Goal: Task Accomplishment & Management: Manage account settings

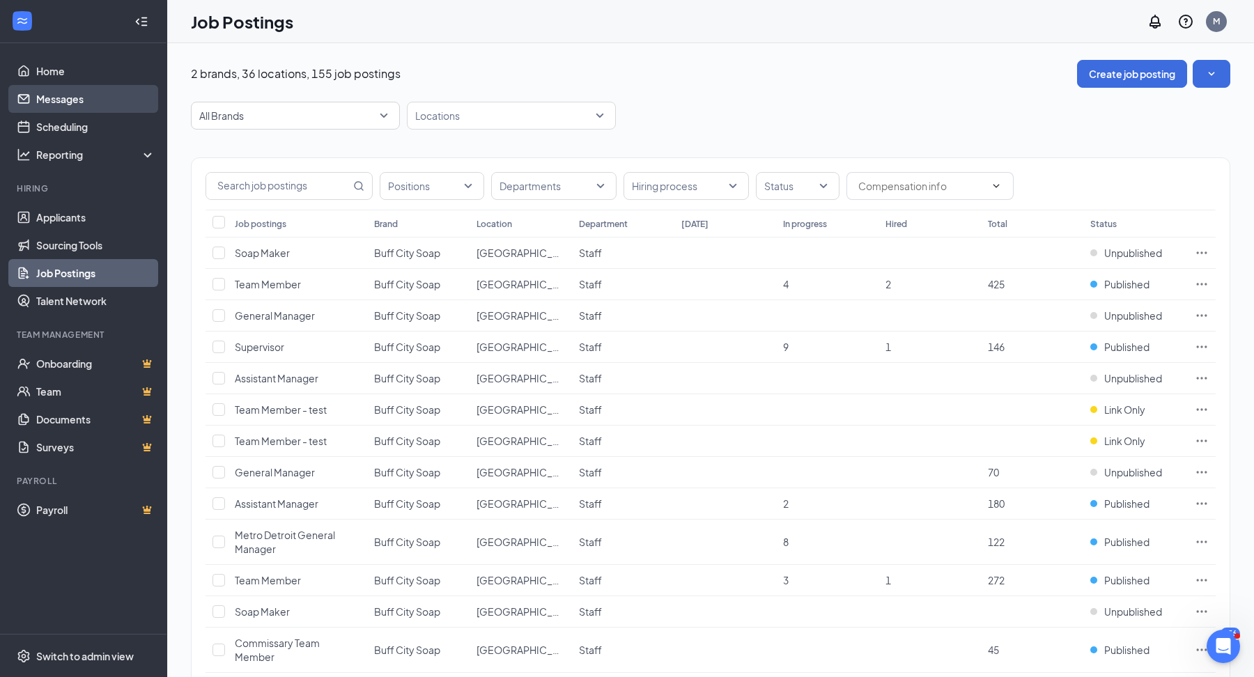
click at [95, 102] on link "Messages" at bounding box center [95, 99] width 119 height 28
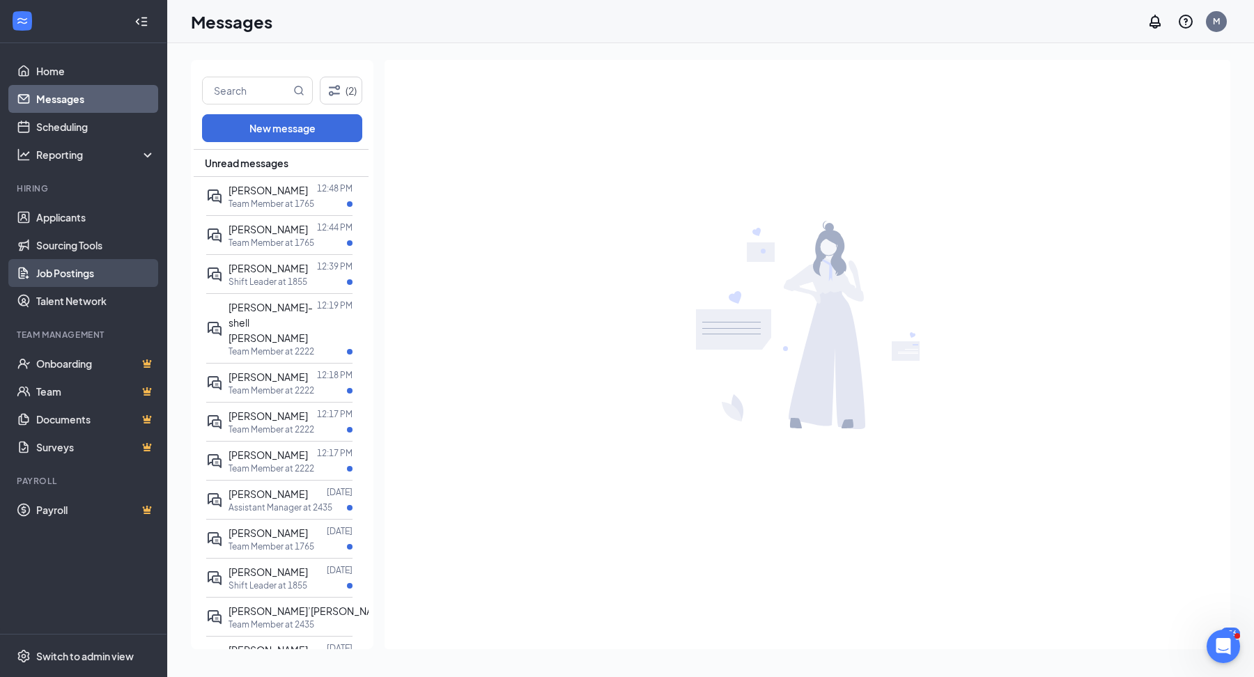
click at [46, 273] on link "Job Postings" at bounding box center [95, 273] width 119 height 28
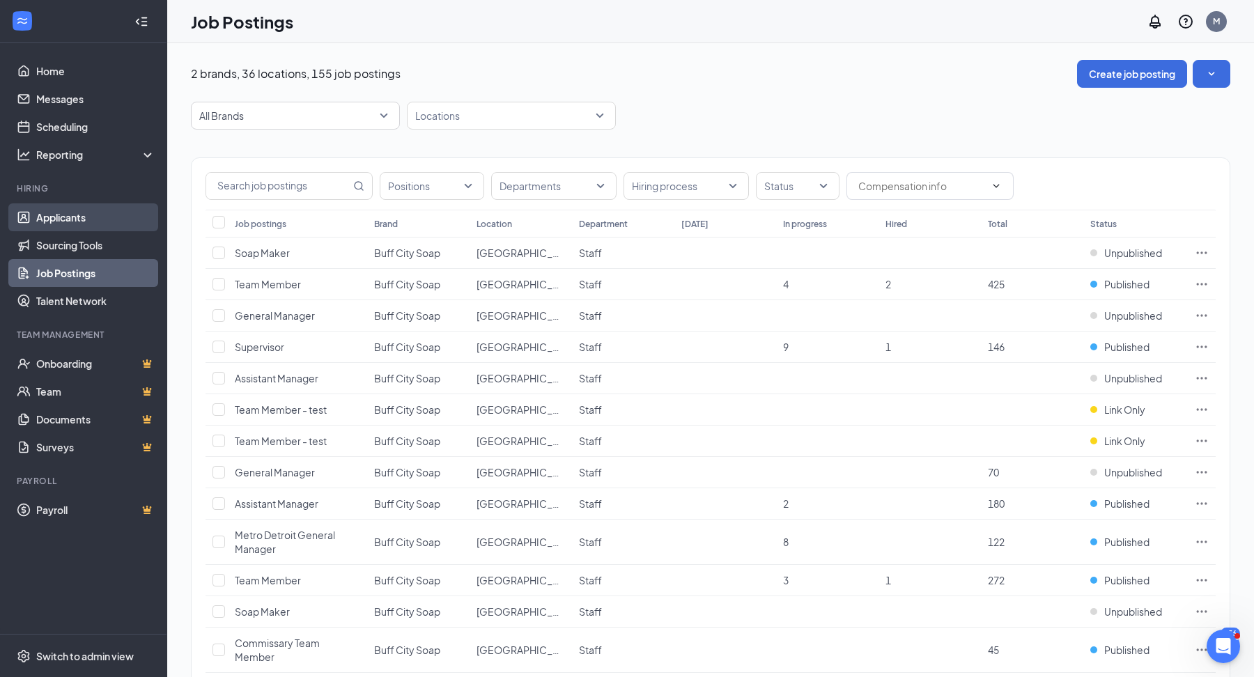
click at [92, 222] on link "Applicants" at bounding box center [95, 217] width 119 height 28
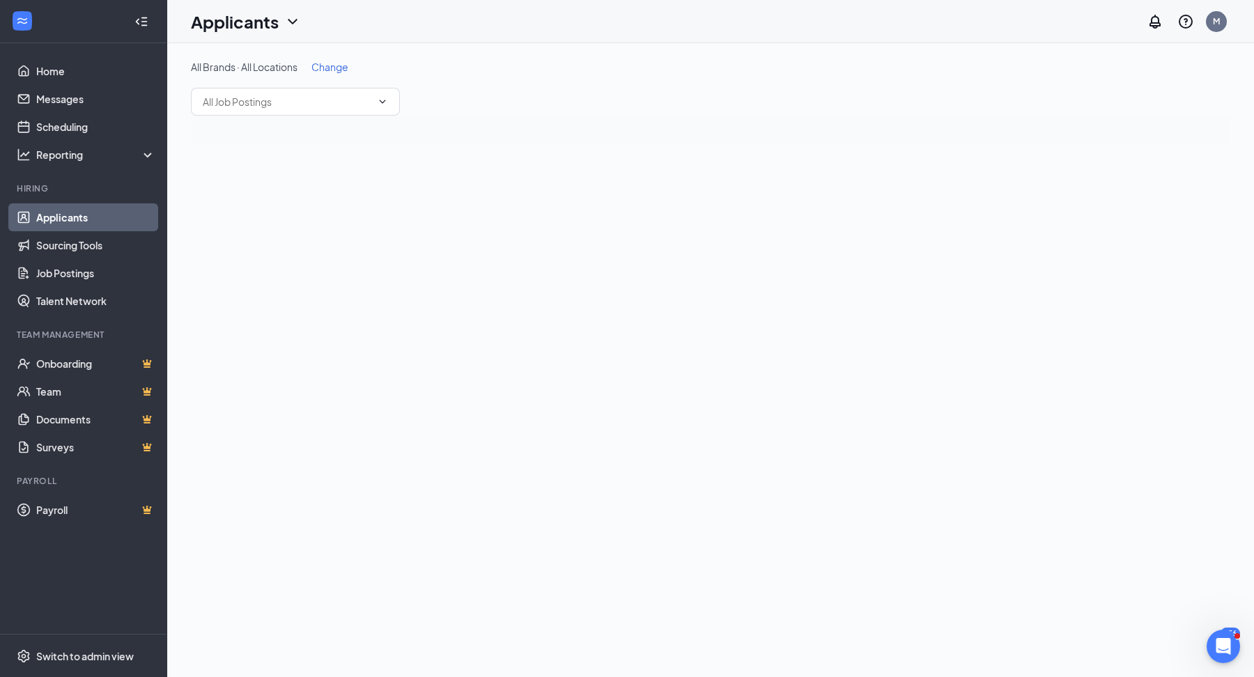
click at [326, 63] on span "Change" at bounding box center [329, 67] width 37 height 13
click at [424, 73] on span "All Locations" at bounding box center [417, 73] width 56 height 13
click at [424, 235] on div "1885" at bounding box center [467, 237] width 159 height 17
click at [580, 75] on span "Save" at bounding box center [578, 74] width 23 height 13
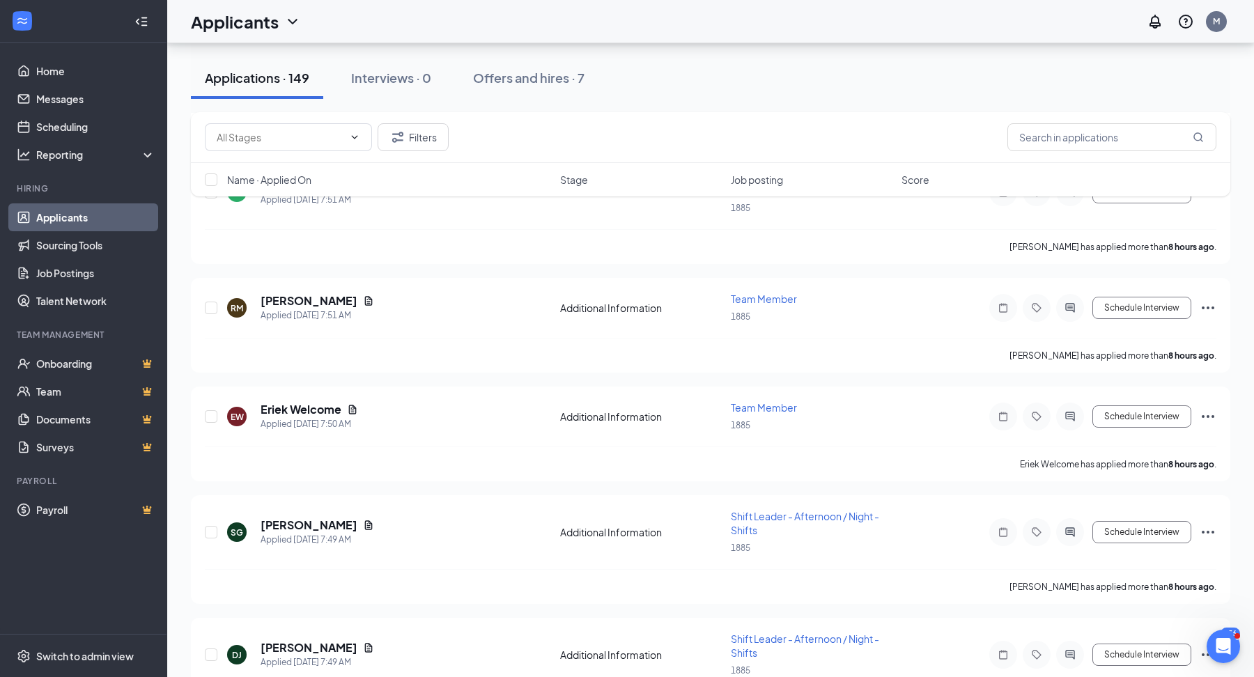
scroll to position [1081, 0]
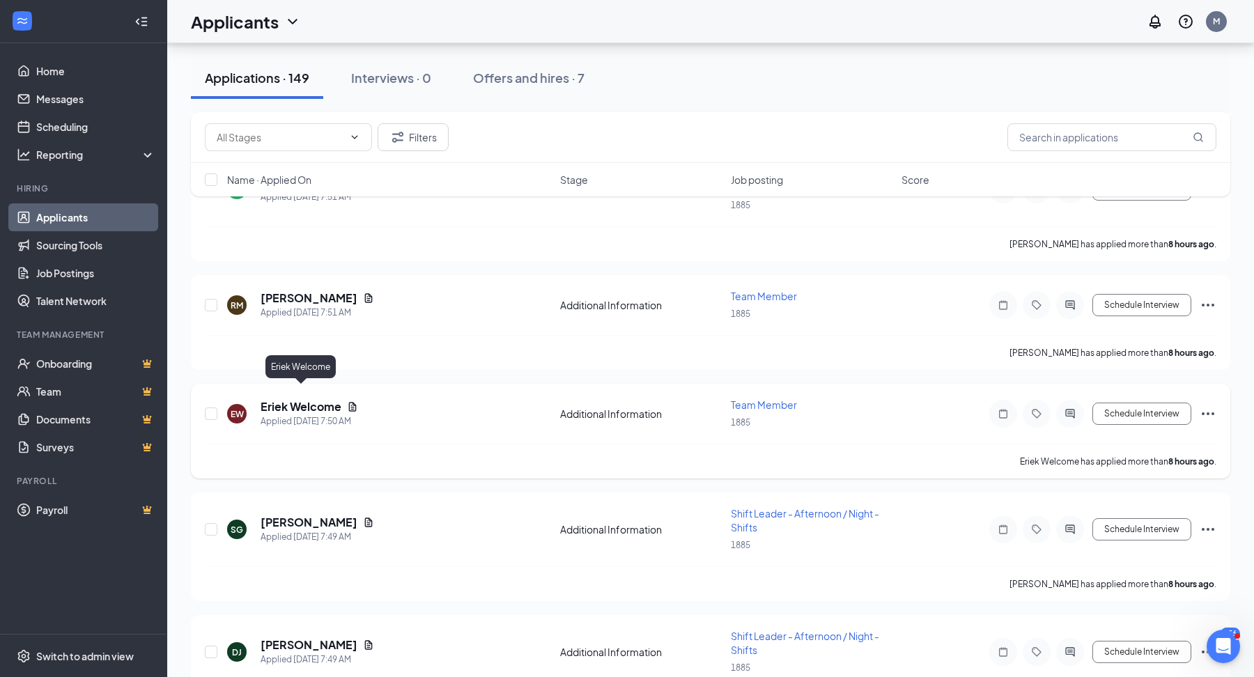
click at [326, 399] on h5 "Eriek Welcome" at bounding box center [301, 406] width 81 height 15
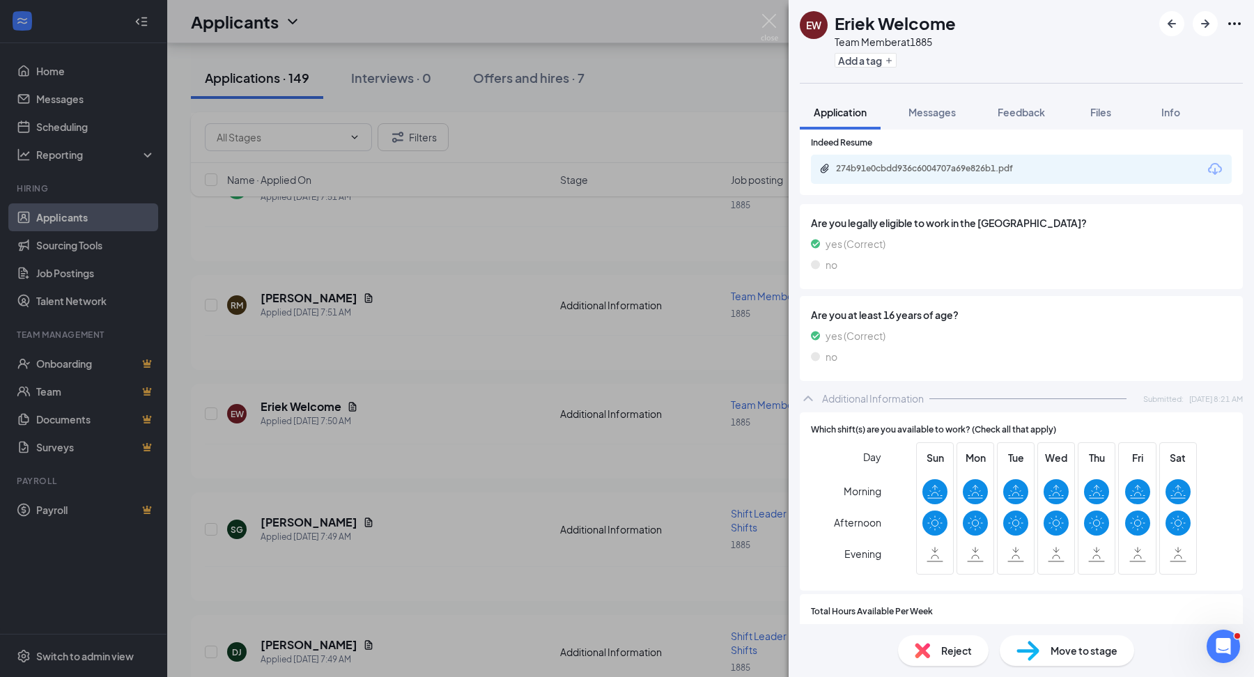
scroll to position [709, 0]
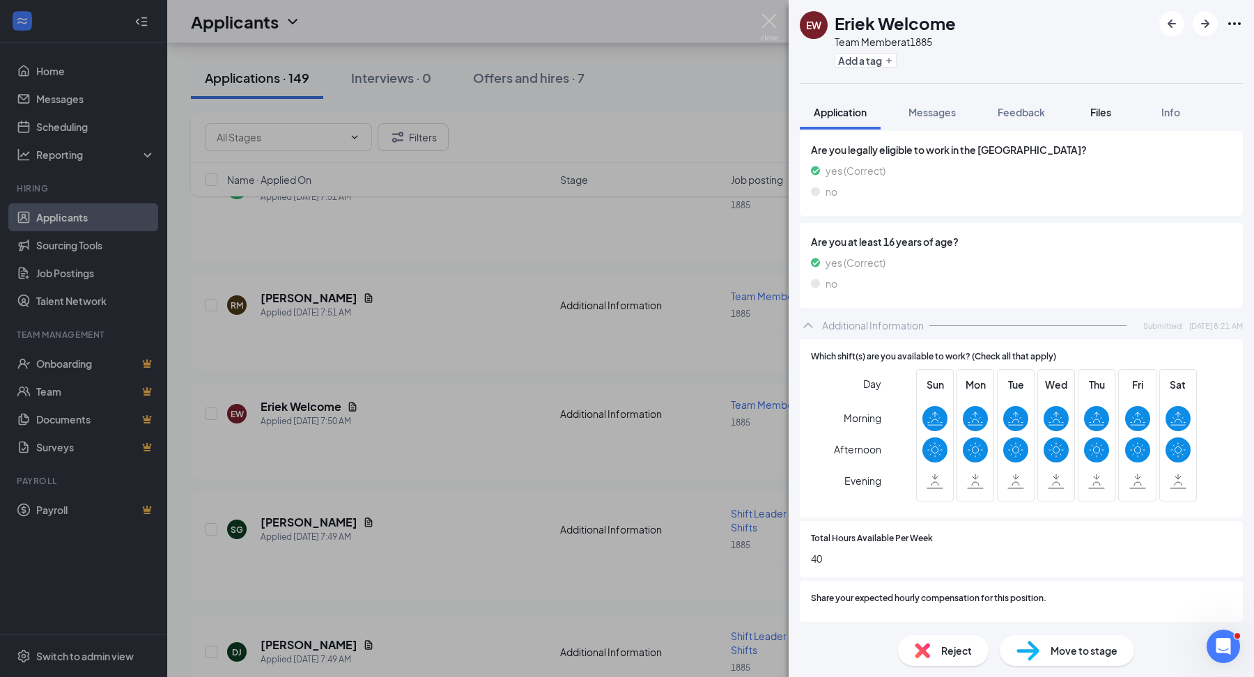
click at [1108, 110] on span "Files" at bounding box center [1100, 112] width 21 height 13
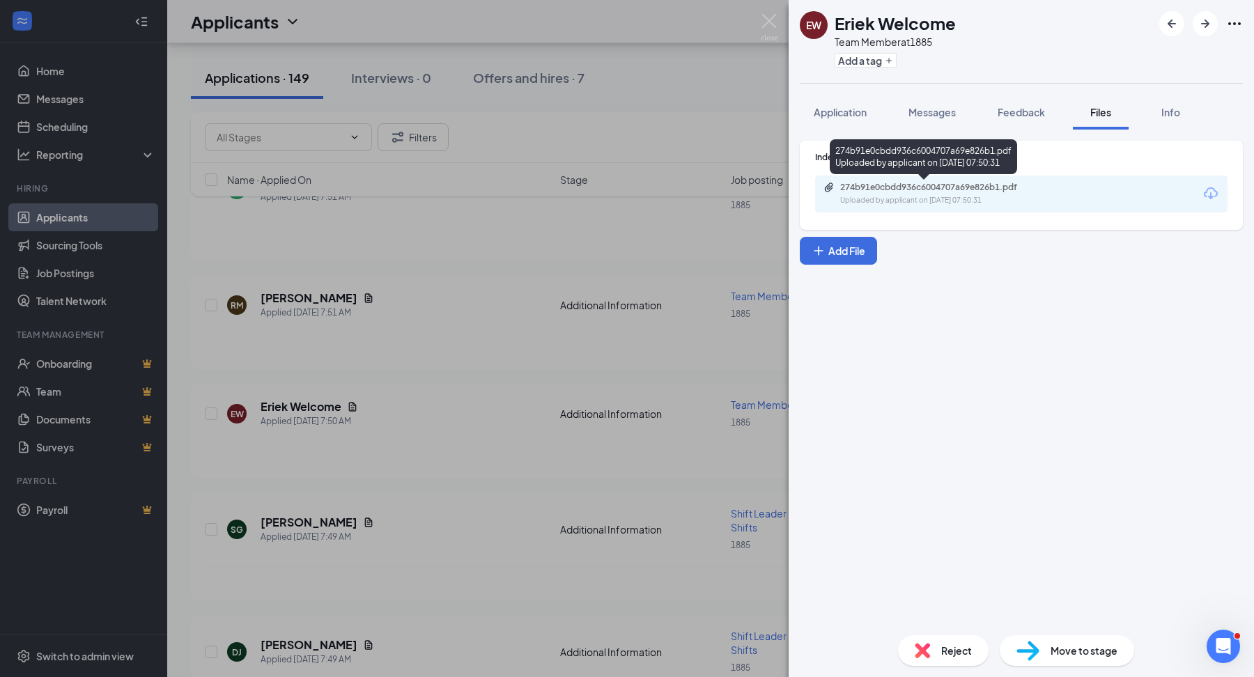
click at [956, 185] on div "274b91e0cbdd936c6004707a69e826b1.pdf" at bounding box center [937, 187] width 195 height 11
click at [488, 369] on div "EW Eriek Welcome Team Member at 1885 Add a tag Application Messages Feedback Fi…" at bounding box center [627, 338] width 1254 height 677
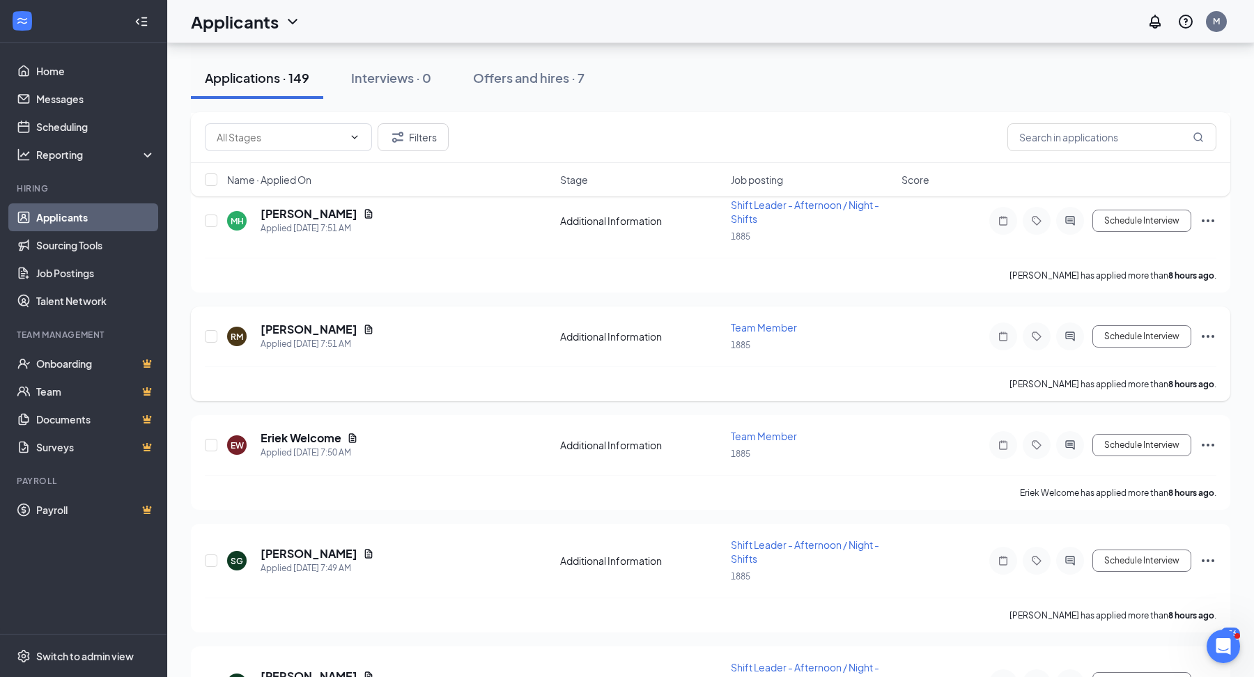
scroll to position [1012, 0]
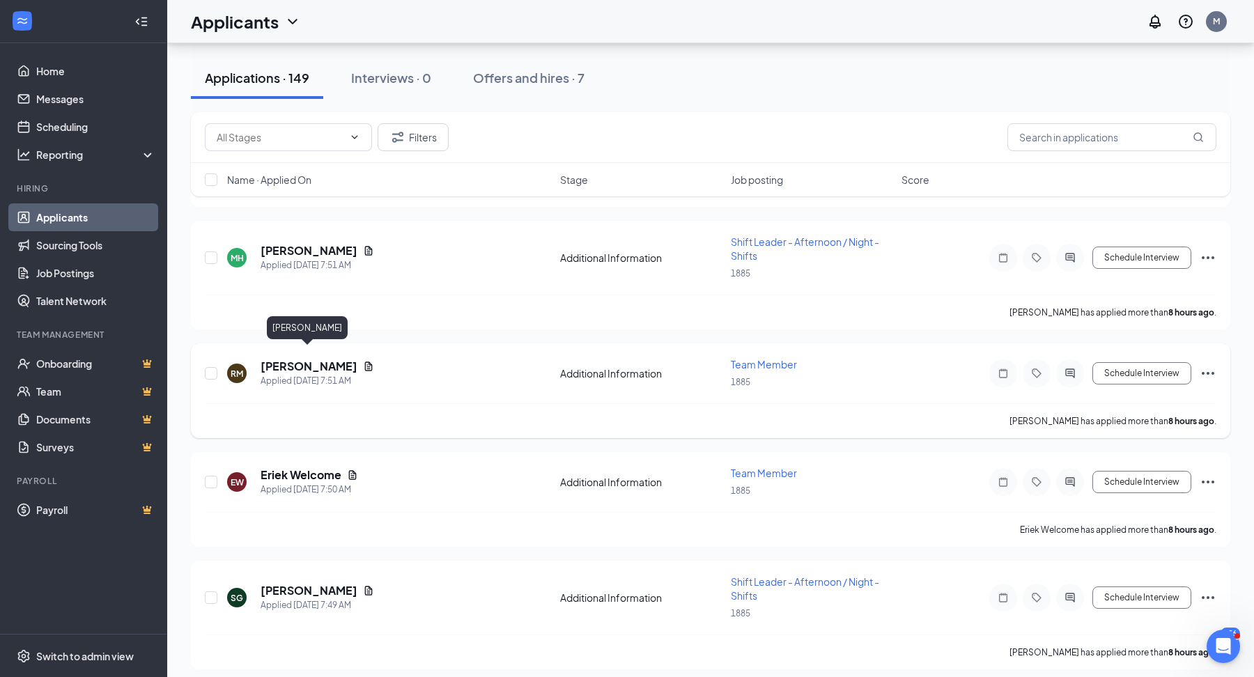
click at [332, 359] on h5 "Russell Mcgilary" at bounding box center [309, 366] width 97 height 15
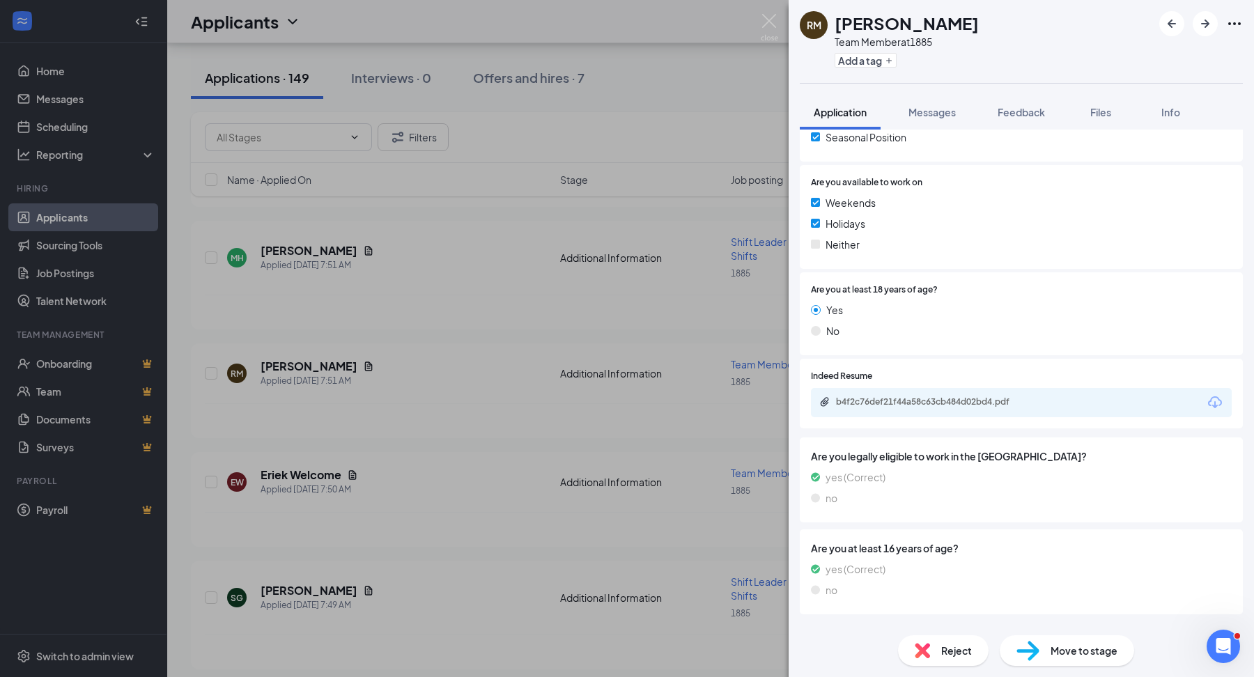
scroll to position [384, 0]
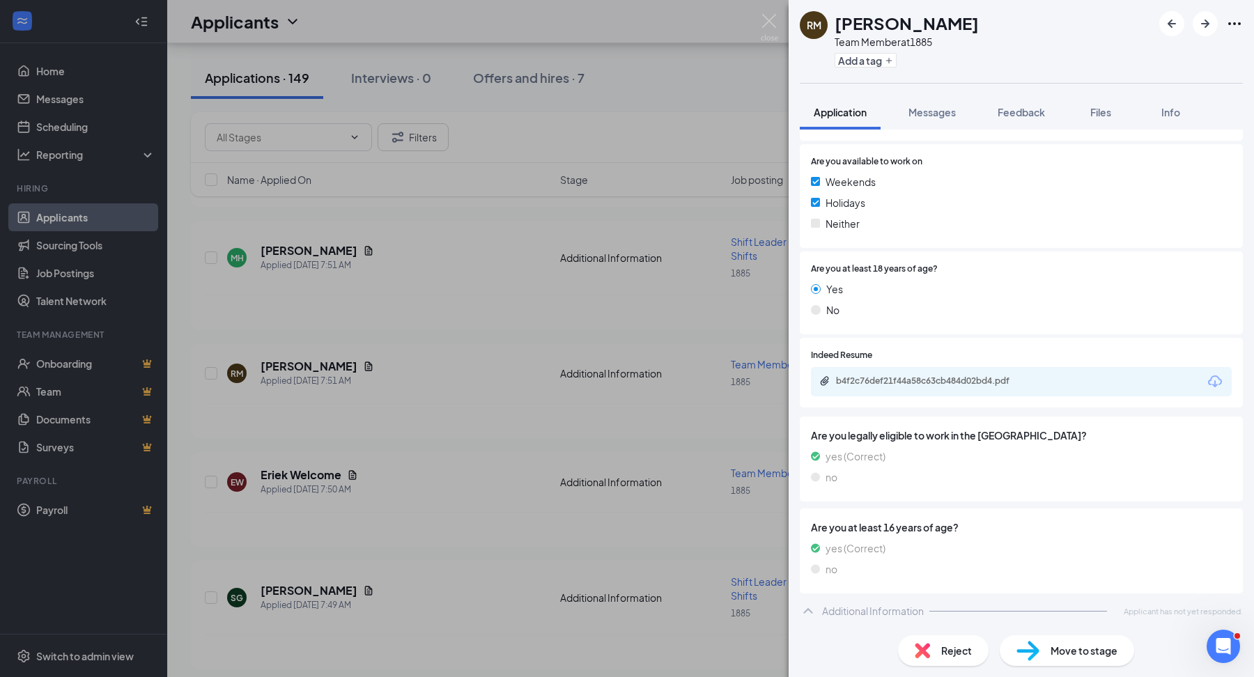
click at [907, 383] on div "b4f2c76def21f44a58c63cb484d02bd4.pdf" at bounding box center [933, 381] width 195 height 11
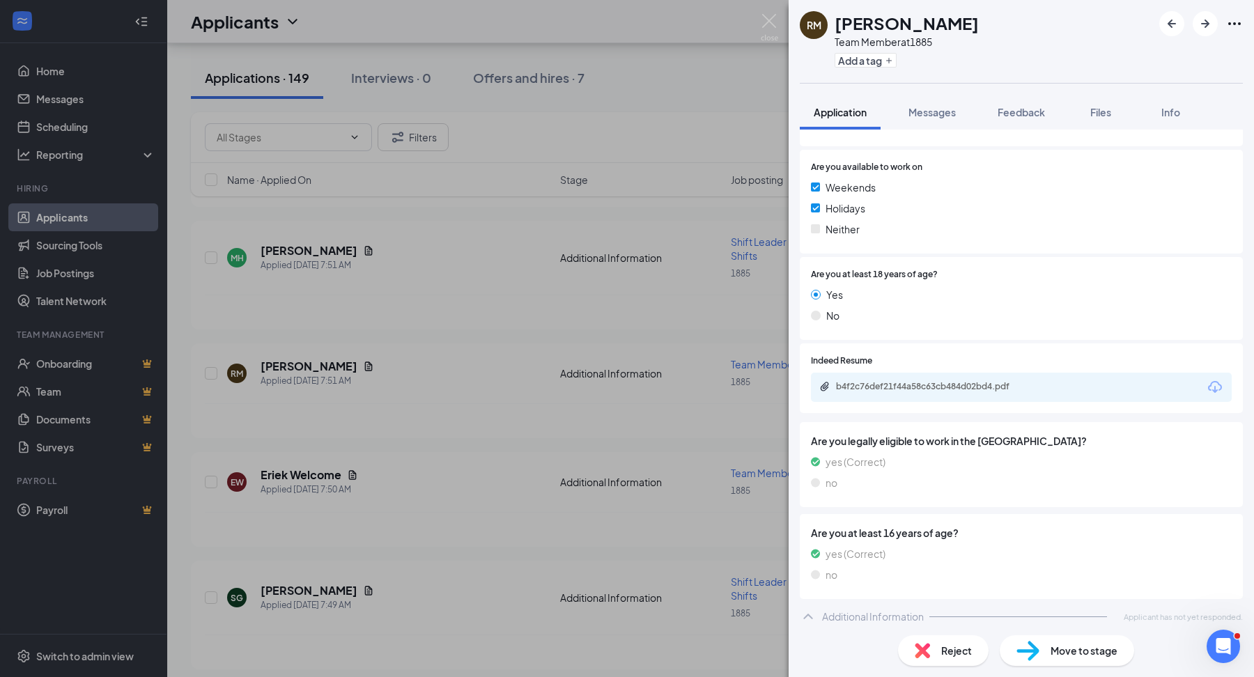
click at [470, 302] on div "RM Russell Mcgilary Team Member at 1885 Add a tag Application Messages Feedback…" at bounding box center [627, 338] width 1254 height 677
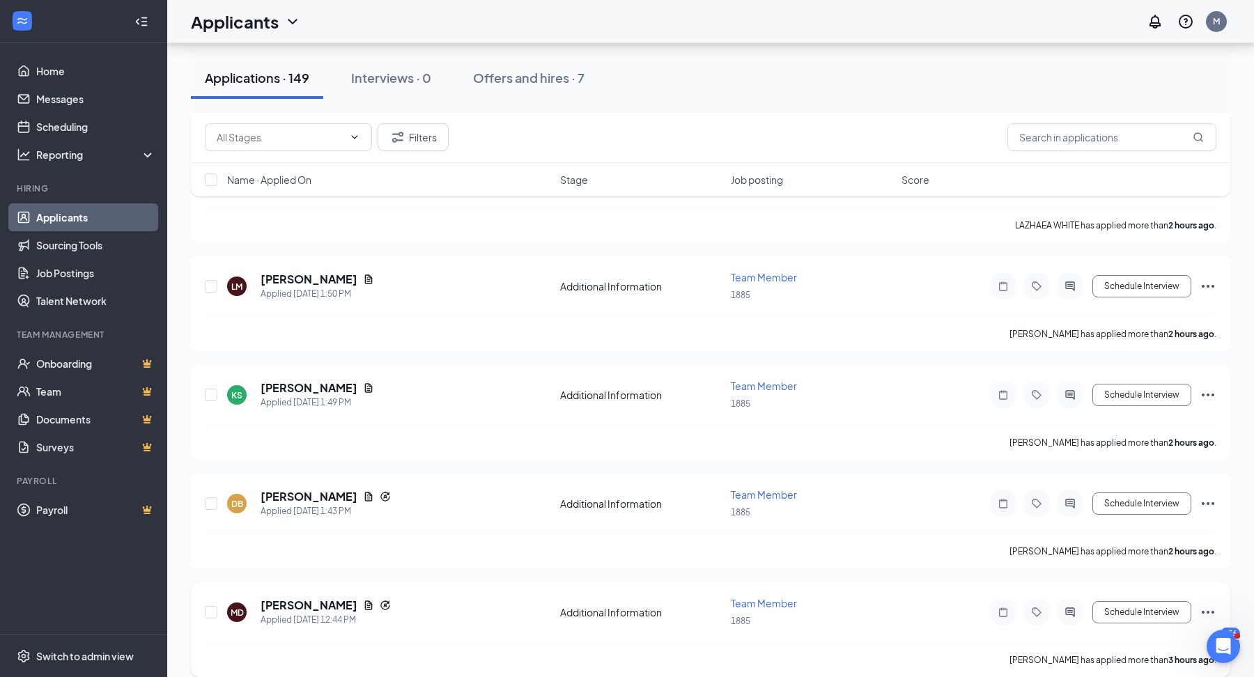
scroll to position [531, 0]
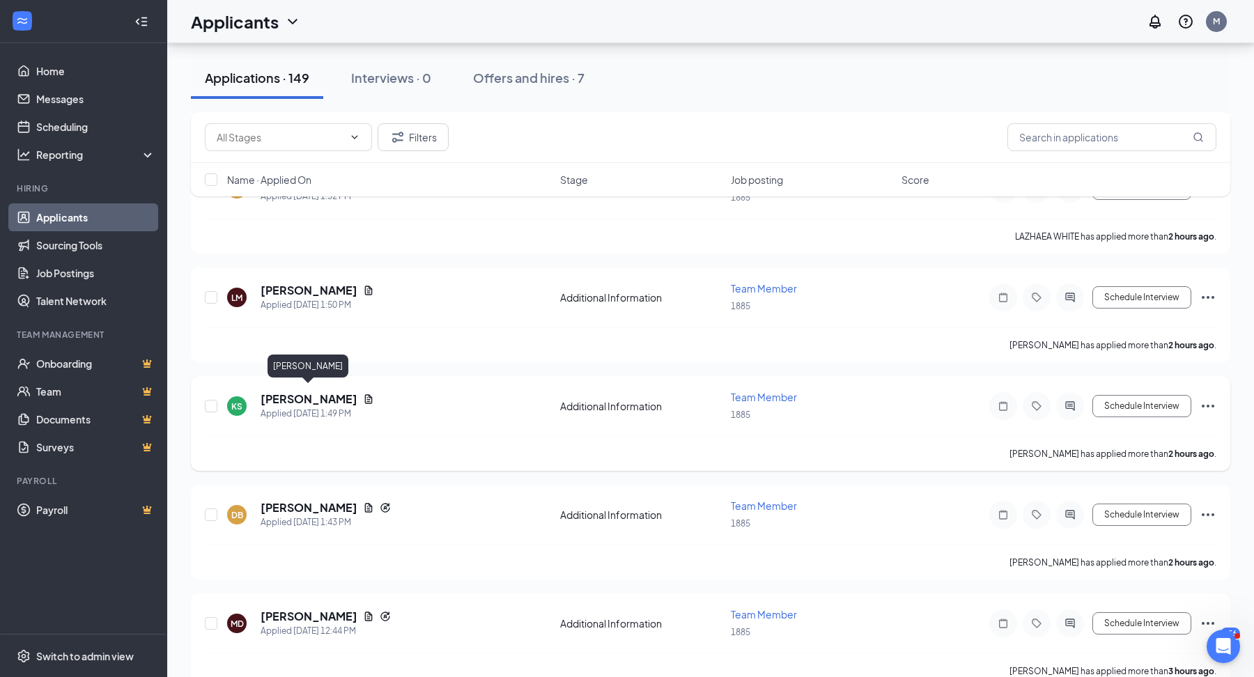
click at [321, 394] on h5 "[PERSON_NAME]" at bounding box center [309, 399] width 97 height 15
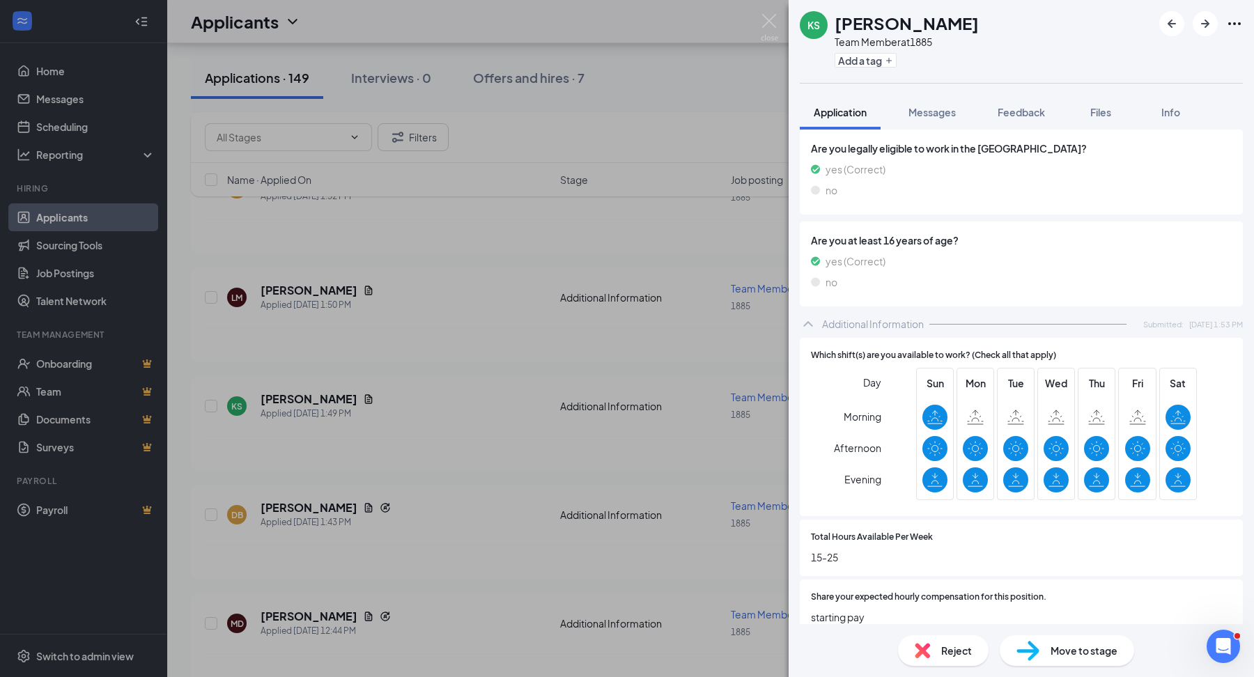
scroll to position [685, 0]
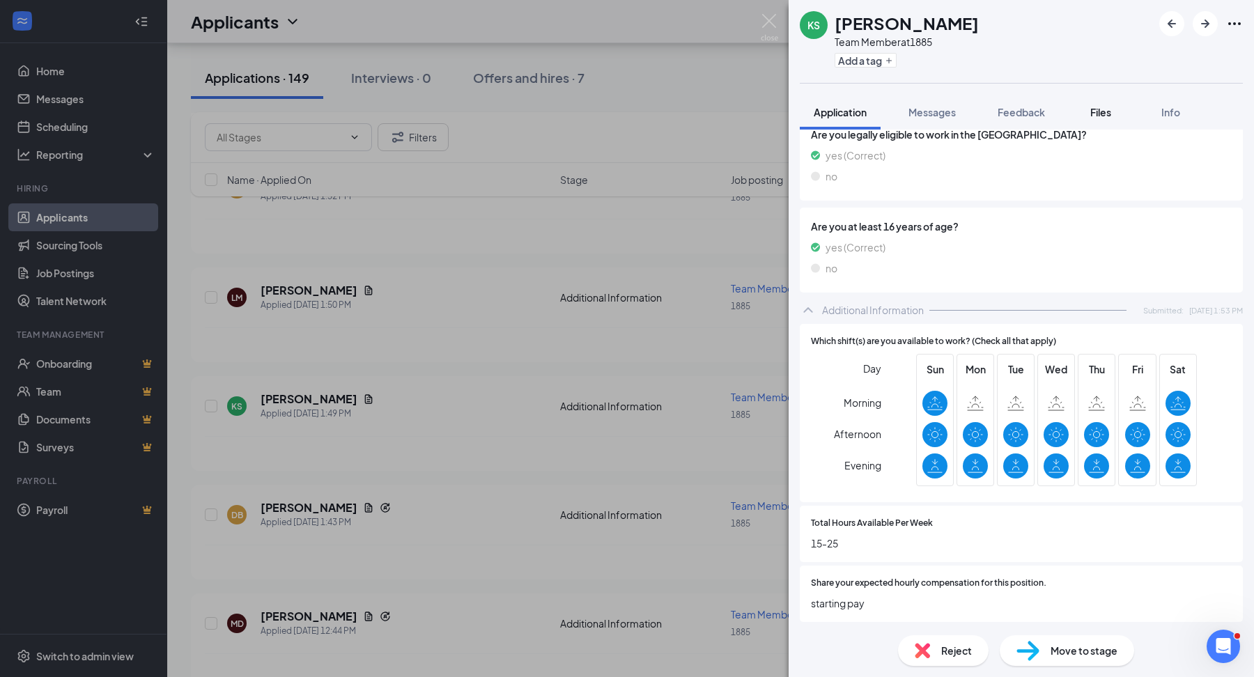
click at [1099, 109] on span "Files" at bounding box center [1100, 112] width 21 height 13
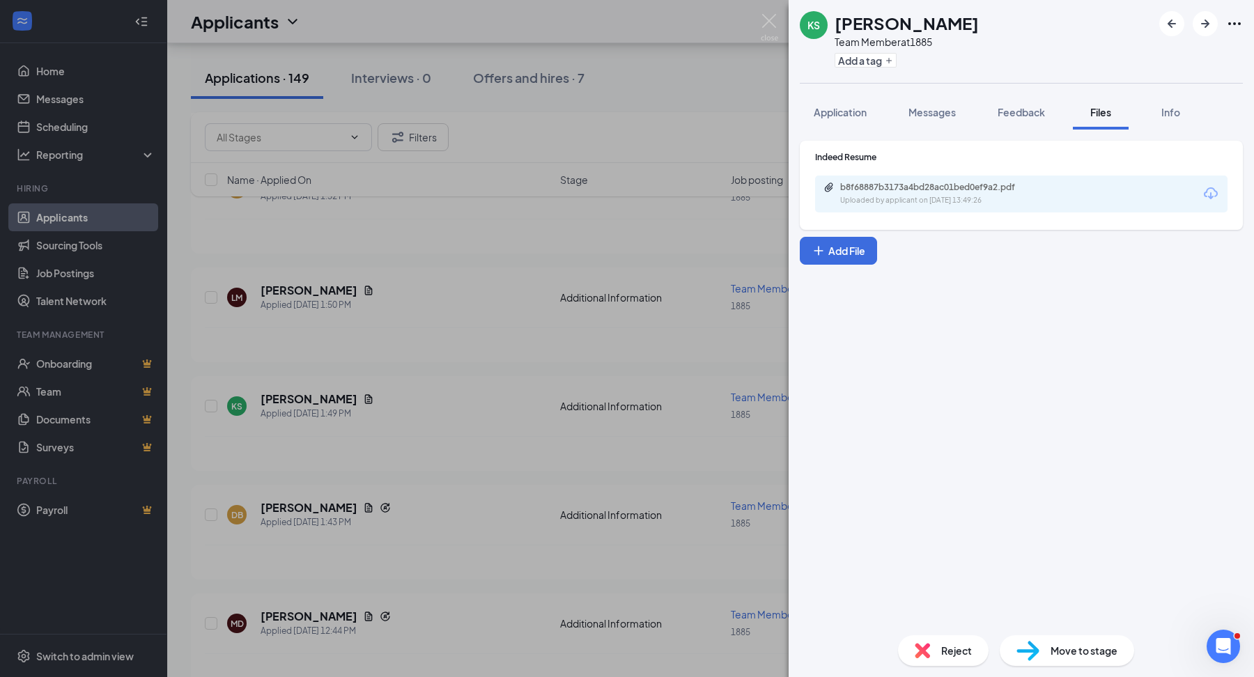
click at [973, 183] on div "b8f68887b3173a4bd28ac01bed0ef9a2.pdf" at bounding box center [937, 187] width 195 height 11
click at [909, 109] on span "Messages" at bounding box center [932, 112] width 47 height 13
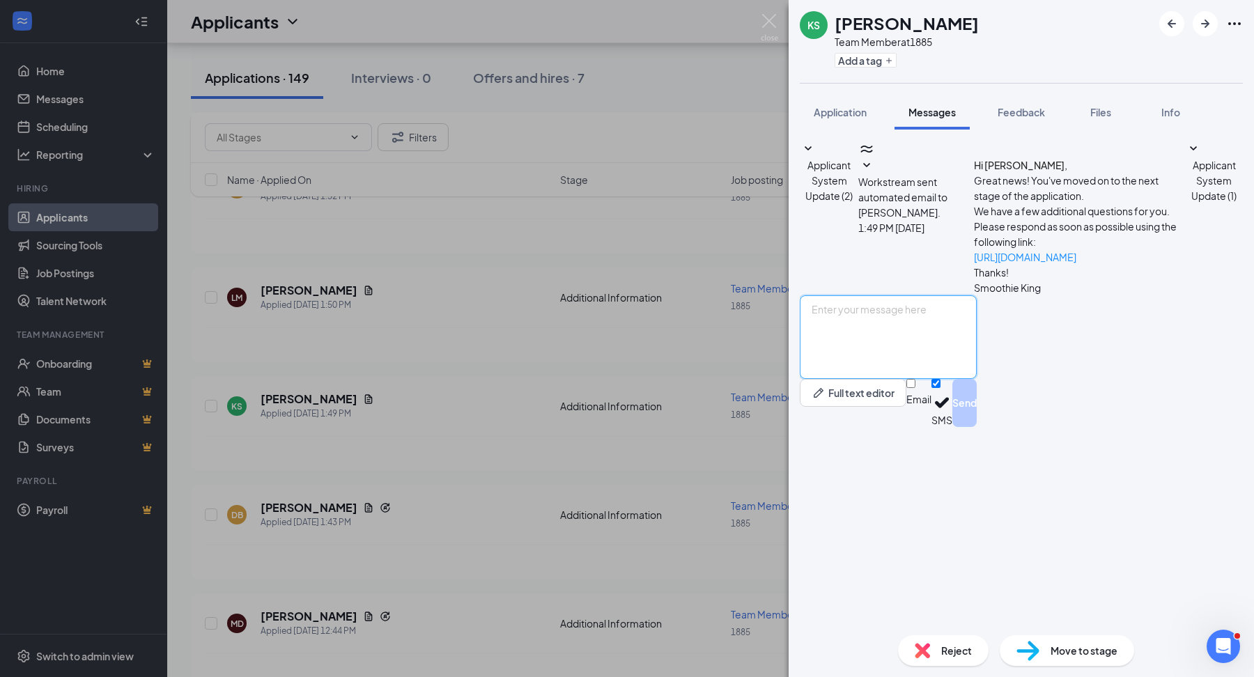
click at [956, 379] on textarea at bounding box center [888, 337] width 177 height 84
click at [911, 379] on textarea "Good Afternoon! This is Chris with Smoothie King. Are you interested in setting…" at bounding box center [888, 337] width 177 height 84
type textarea "Good Afternoon Kendal! This is Chris with Smoothie King. Are you interested in …"
click at [970, 379] on textarea "Good Afternoon Kendal! This is Chris with Smoothie King. Are you interested in …" at bounding box center [888, 337] width 177 height 84
click at [824, 118] on div "Application" at bounding box center [840, 112] width 53 height 14
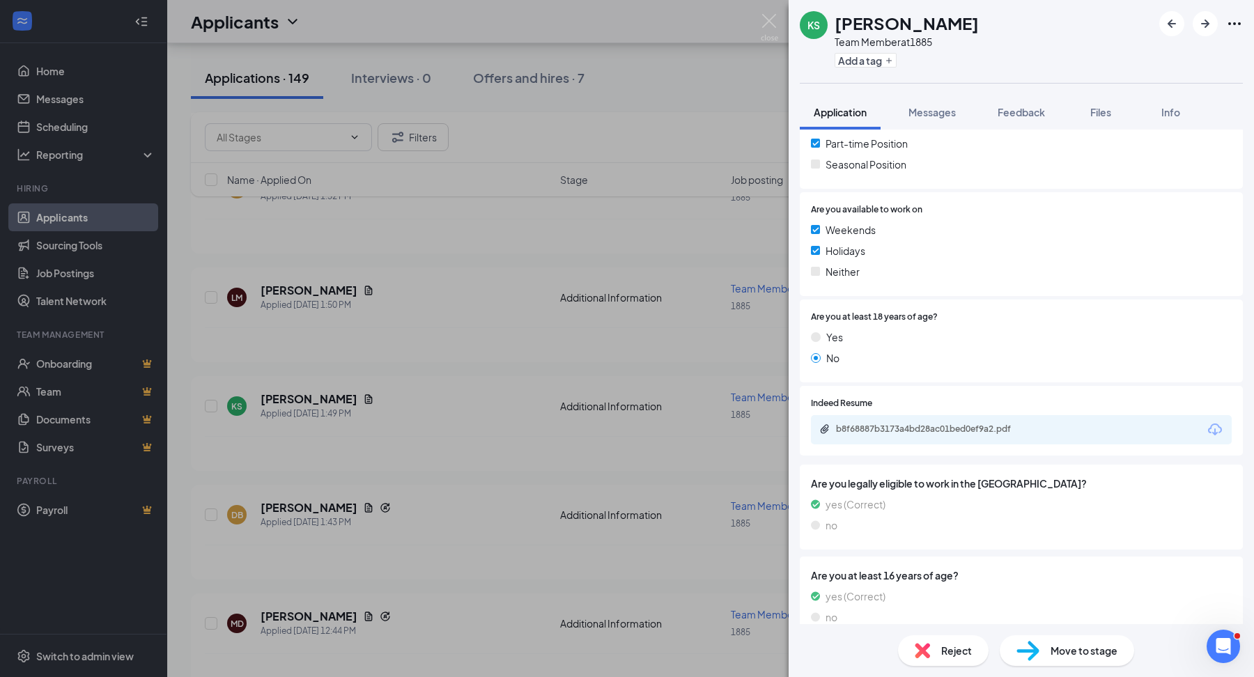
scroll to position [340, 0]
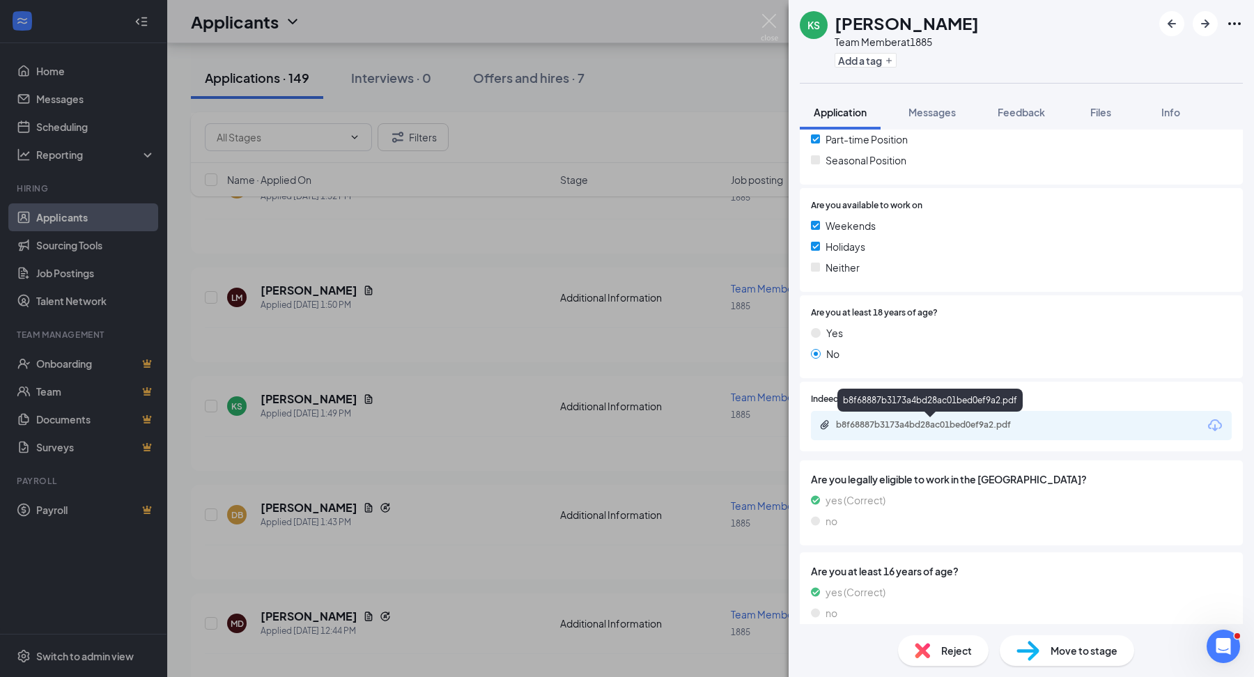
click at [920, 428] on div "b8f68887b3173a4bd28ac01bed0ef9a2.pdf" at bounding box center [933, 424] width 195 height 11
drag, startPoint x: 469, startPoint y: 261, endPoint x: 457, endPoint y: 266, distance: 12.8
click at [470, 262] on div "KS Kendal Shortridge Team Member at 1885 Add a tag Application Messages Feedbac…" at bounding box center [627, 338] width 1254 height 677
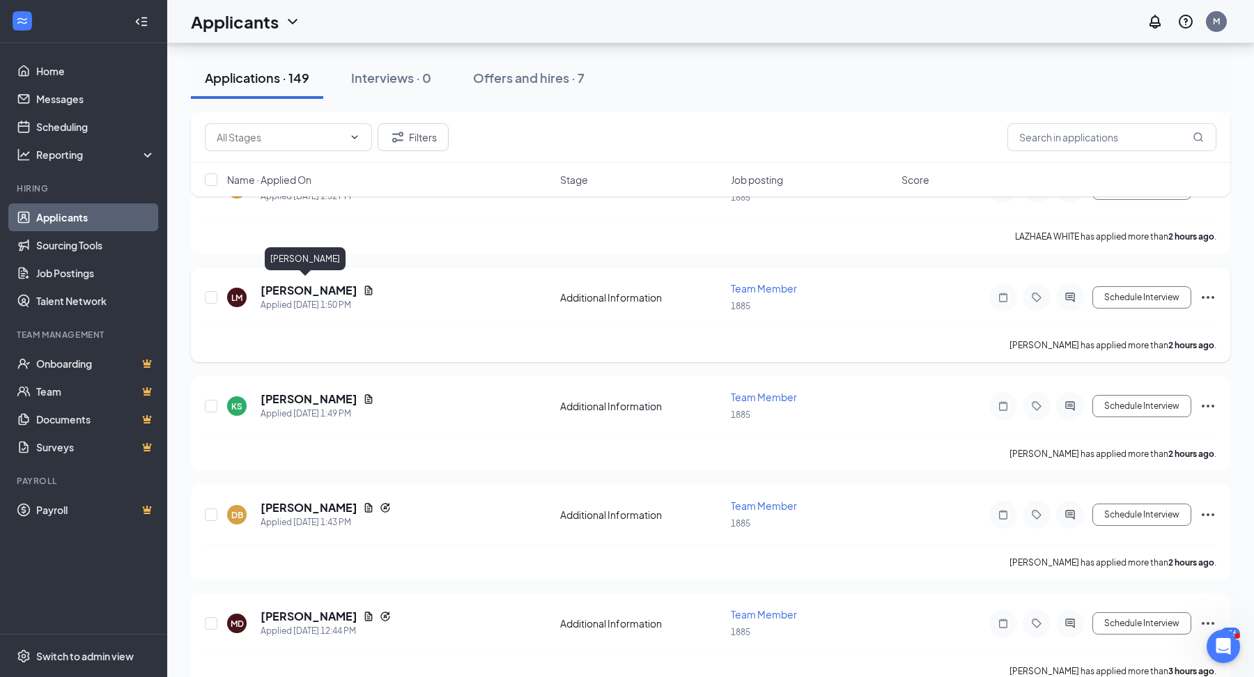
click at [291, 287] on h5 "[PERSON_NAME]" at bounding box center [309, 290] width 97 height 15
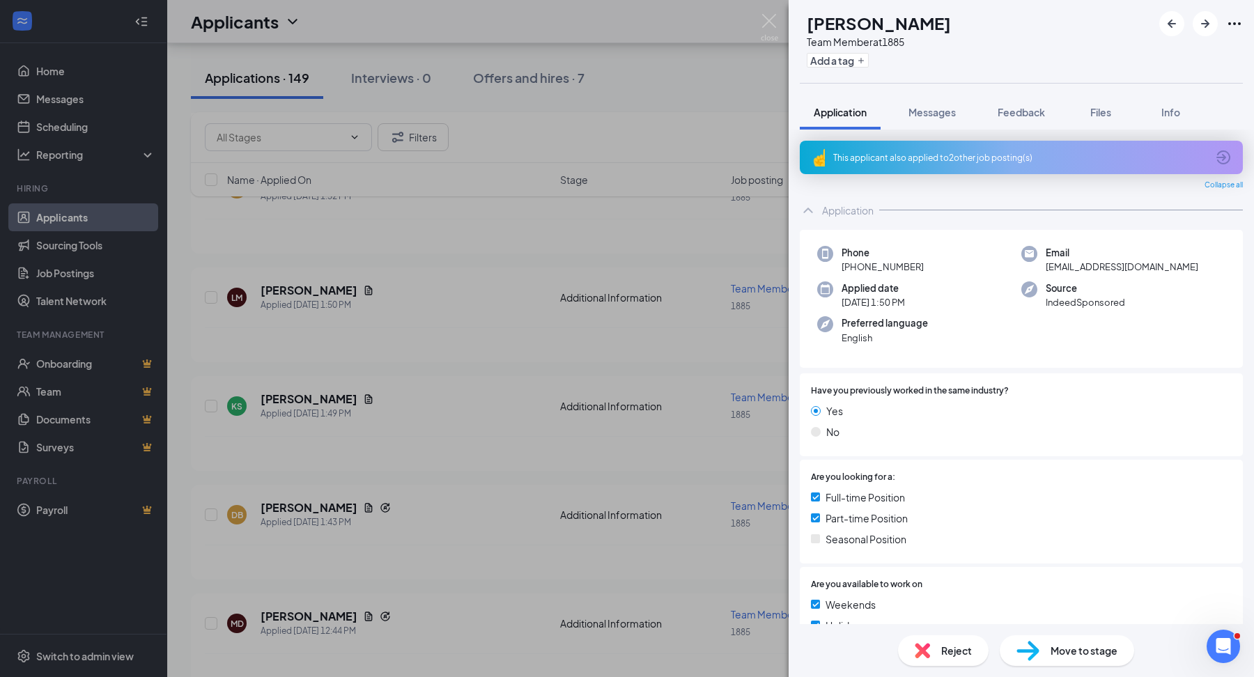
click at [994, 141] on div "This applicant also applied to 2 other job posting(s)" at bounding box center [1021, 157] width 443 height 33
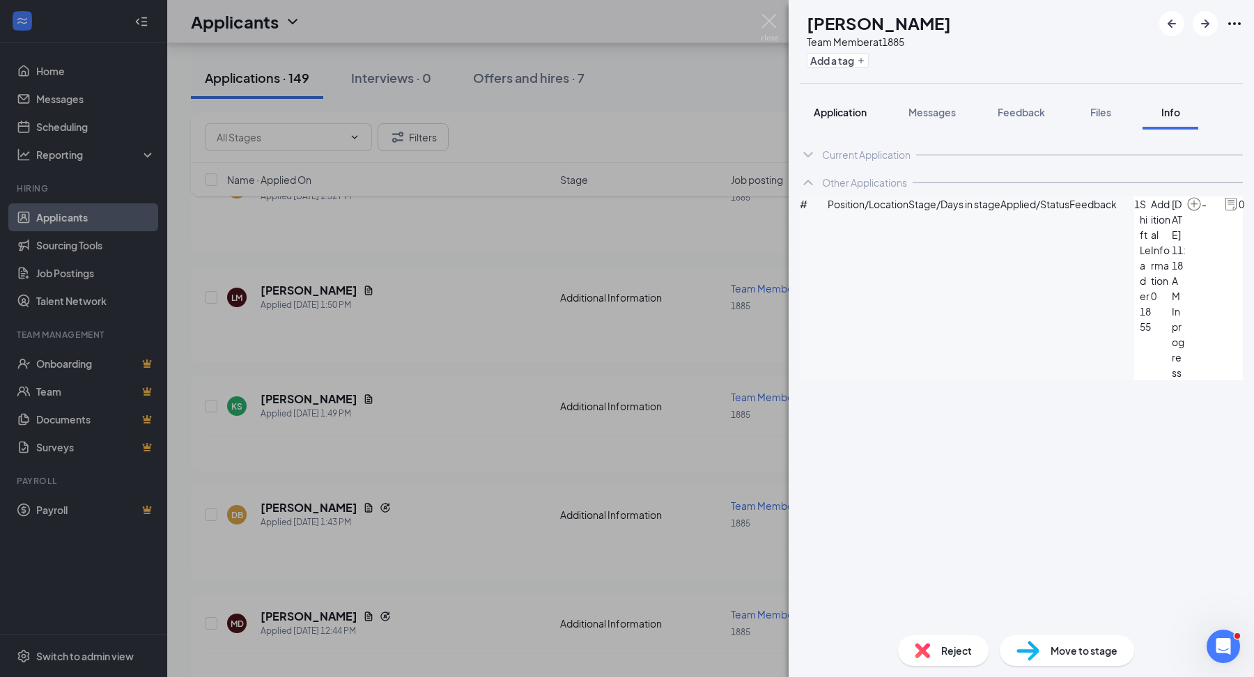
click at [856, 118] on div "Application" at bounding box center [840, 112] width 53 height 14
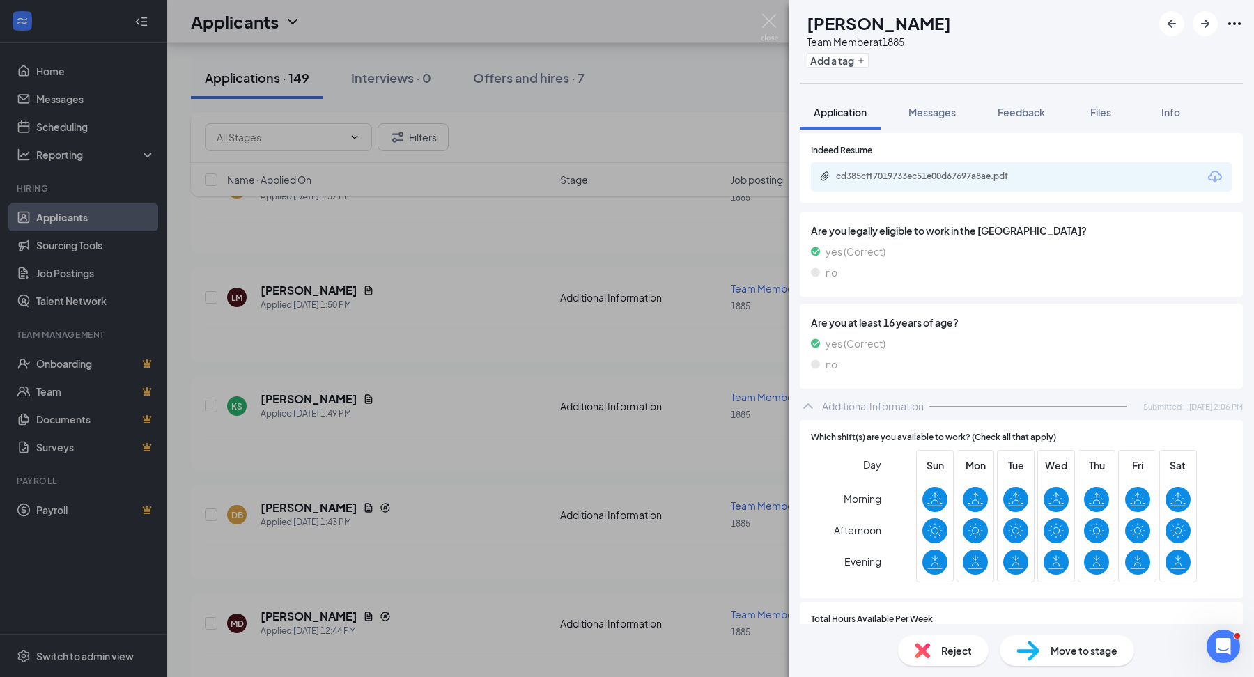
scroll to position [524, 0]
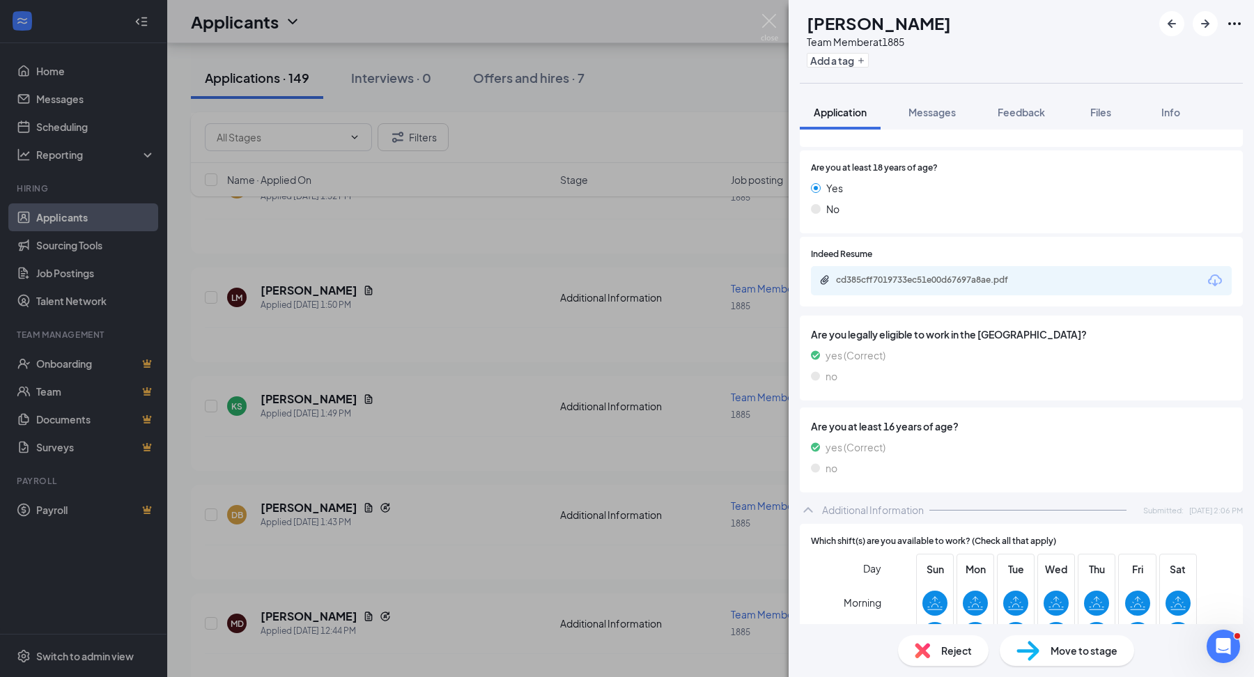
click at [909, 271] on div "cd385cff7019733ec51e00d67697a8ae.pdf" at bounding box center [1021, 280] width 421 height 29
click at [910, 282] on div "cd385cff7019733ec51e00d67697a8ae.pdf" at bounding box center [933, 280] width 195 height 11
click at [587, 259] on div "LM Loren McBride Team Member at 1885 Add a tag Application Messages Feedback Fi…" at bounding box center [627, 338] width 1254 height 677
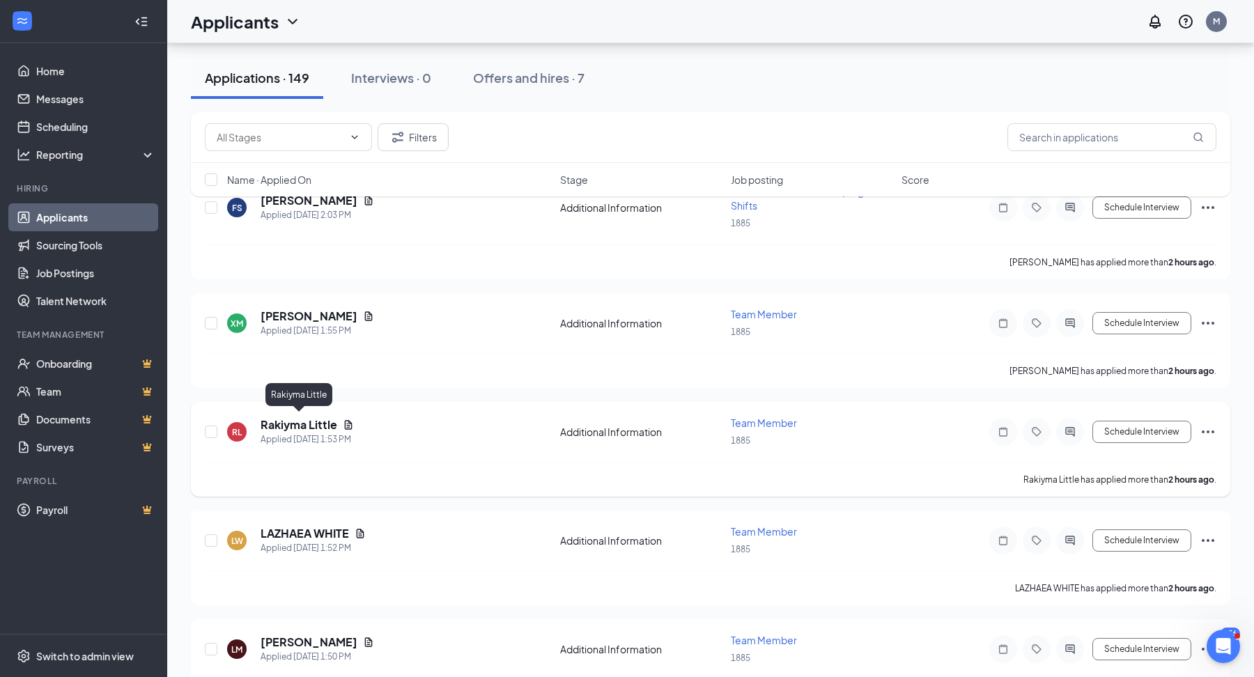
scroll to position [145, 0]
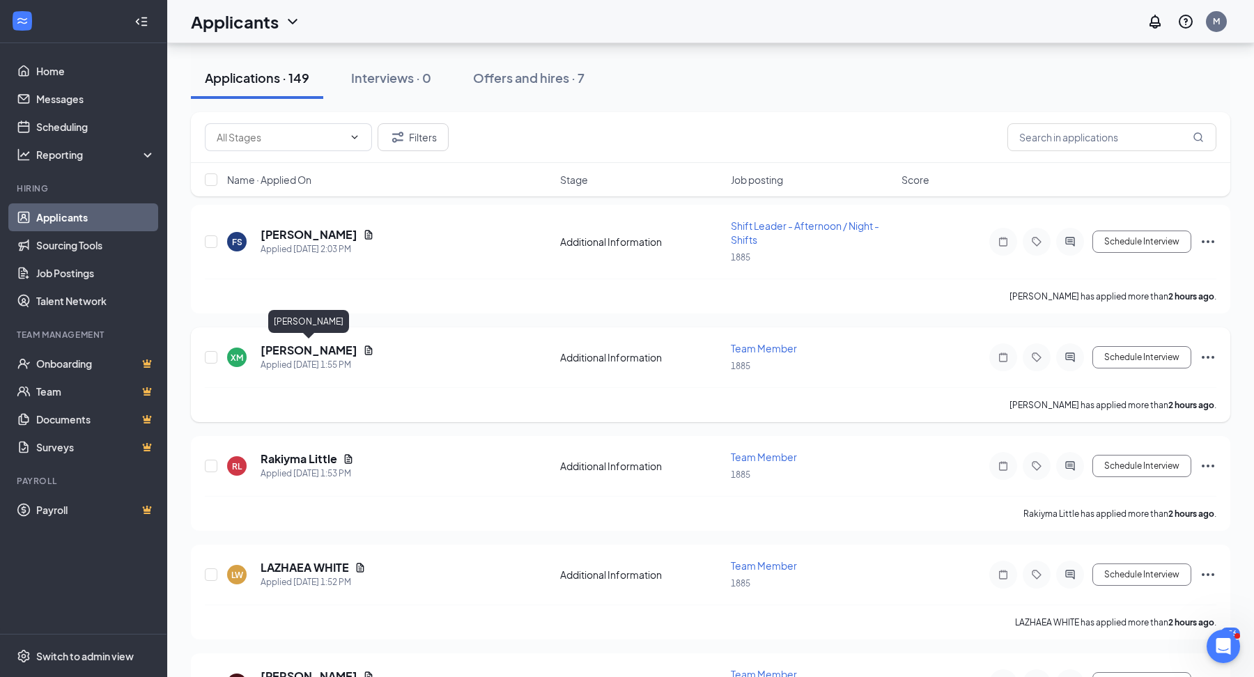
click at [314, 352] on h5 "[PERSON_NAME]" at bounding box center [309, 350] width 97 height 15
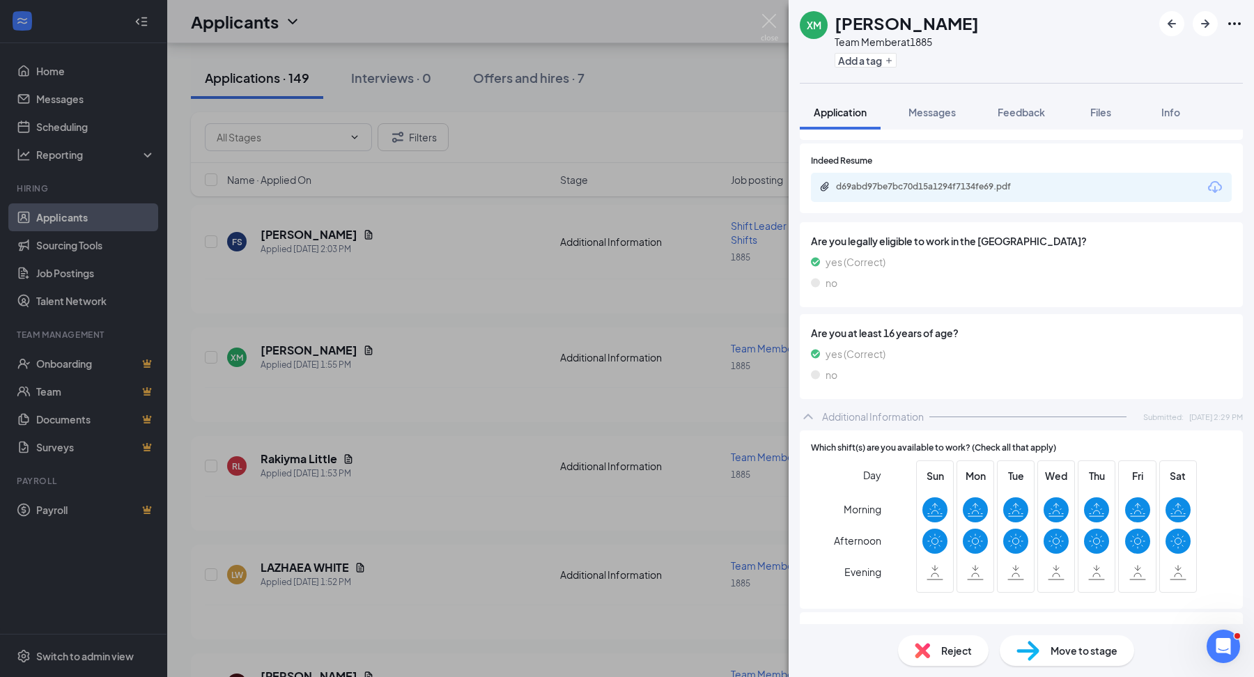
scroll to position [495, 0]
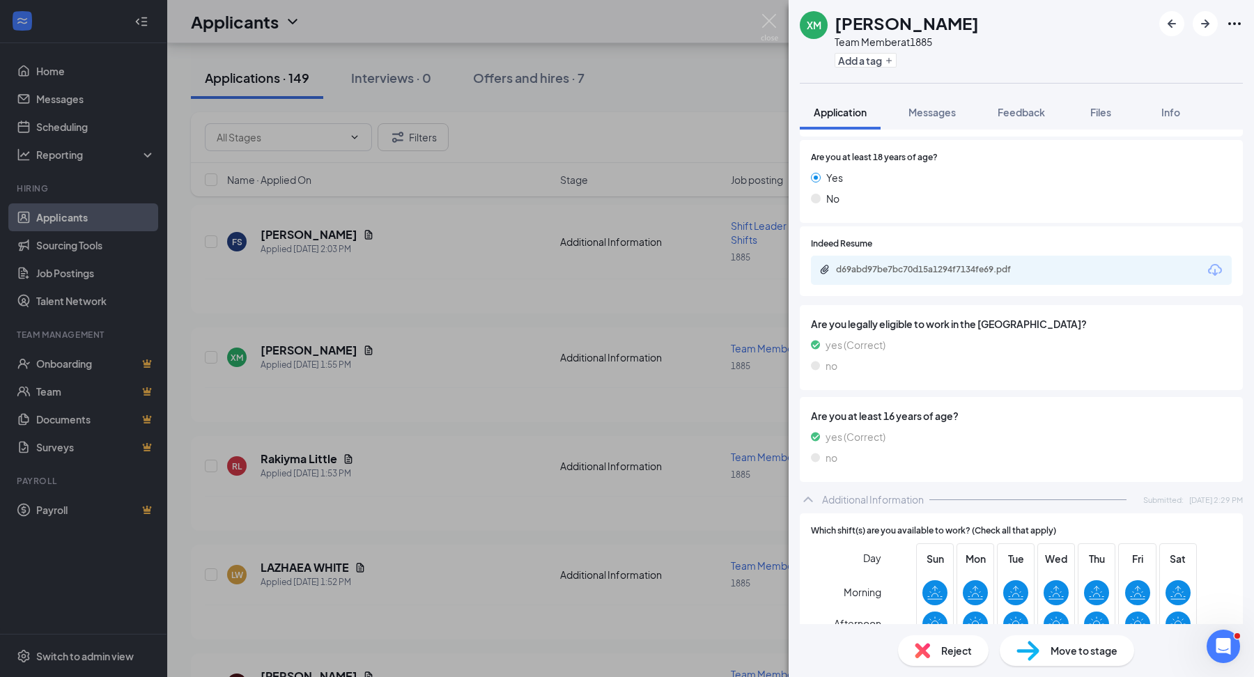
click at [514, 380] on div "XM Xzavier Matthews Team Member at 1885 Add a tag Application Messages Feedback…" at bounding box center [627, 338] width 1254 height 677
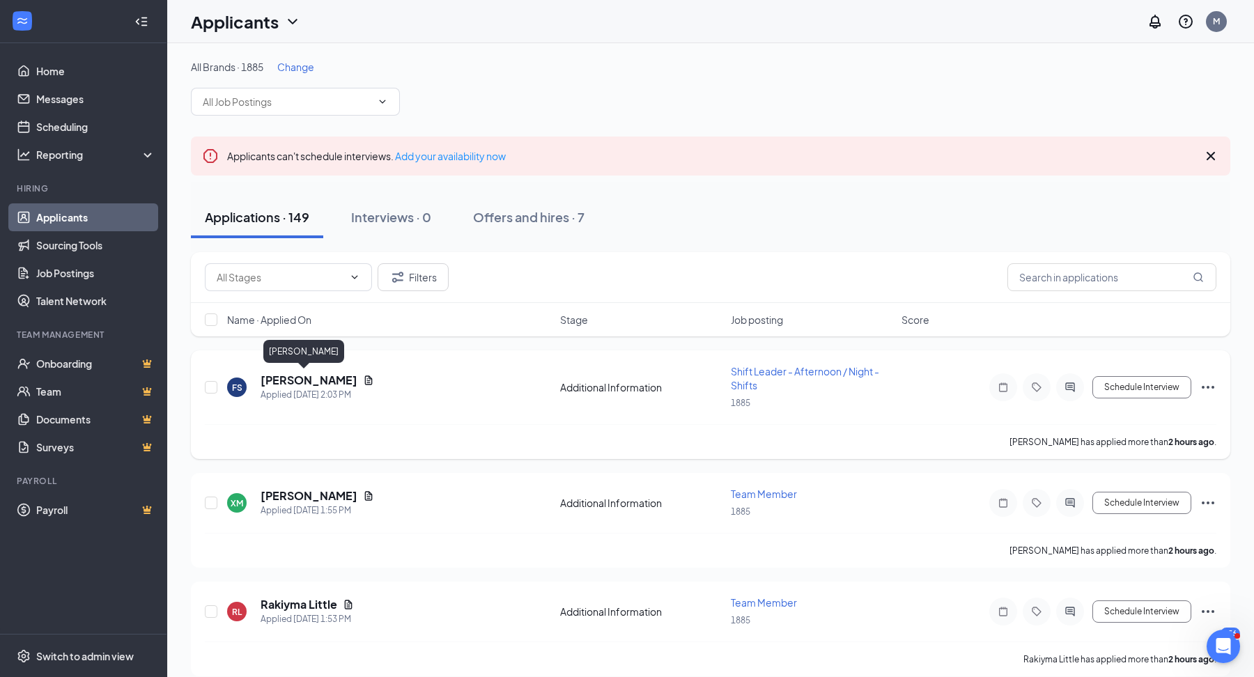
click at [272, 376] on h5 "[PERSON_NAME]" at bounding box center [309, 380] width 97 height 15
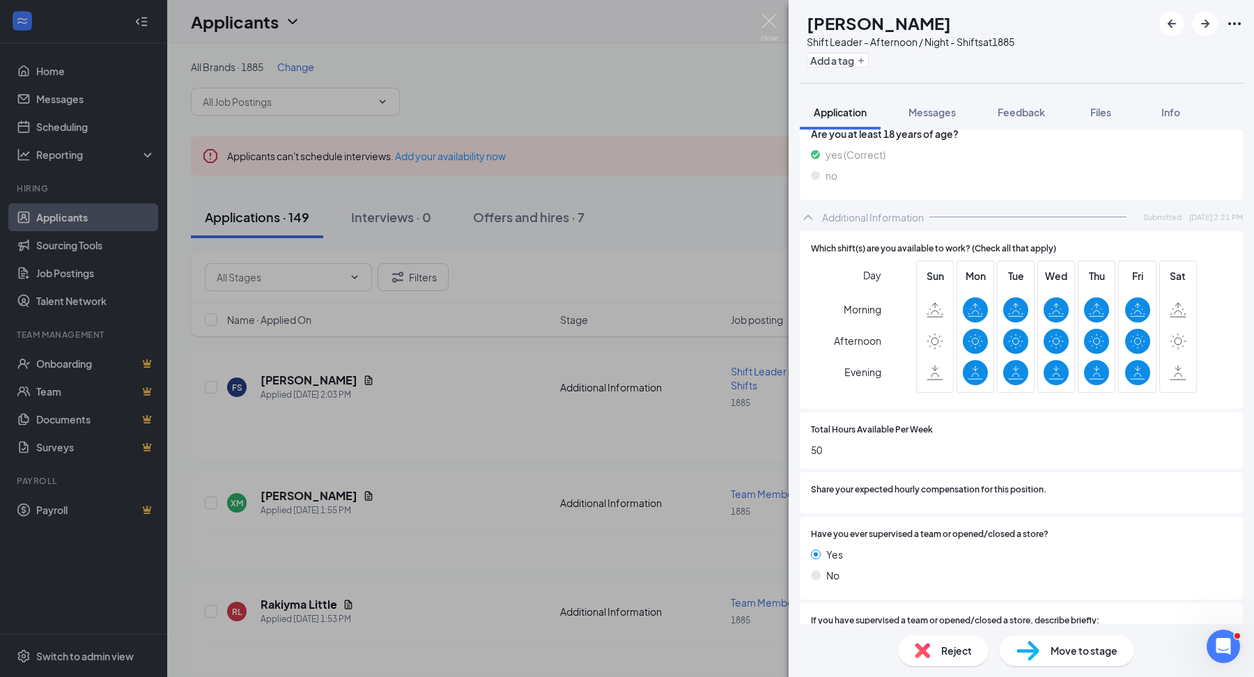
scroll to position [714, 0]
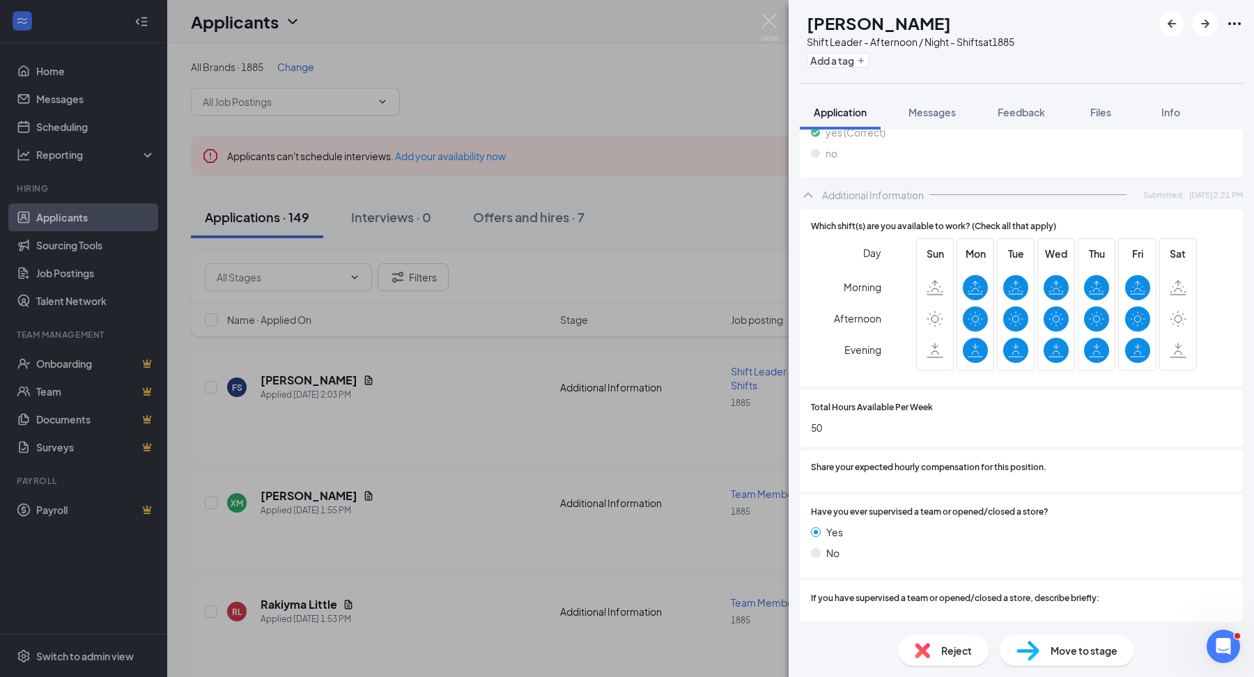
drag, startPoint x: 1090, startPoint y: 116, endPoint x: 1071, endPoint y: 128, distance: 22.5
click at [1090, 116] on div "Files" at bounding box center [1101, 112] width 28 height 14
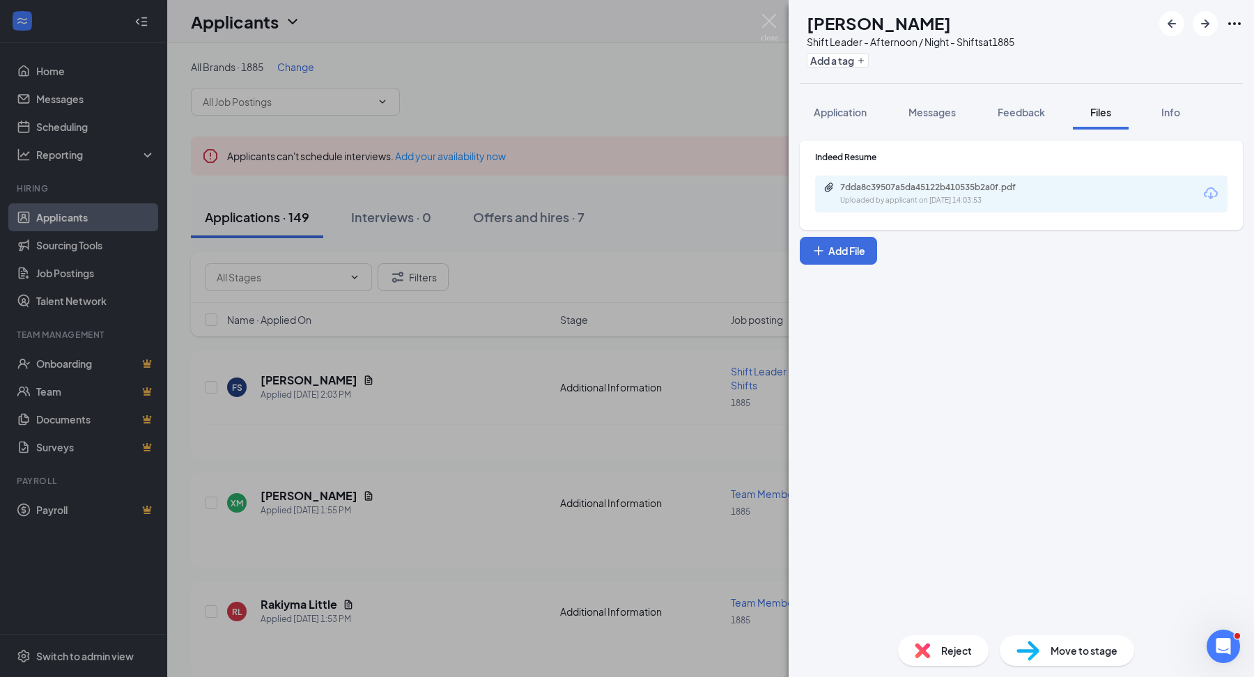
click at [1005, 180] on div "7dda8c39507a5da45122b410535b2a0f.pdf Uploaded by applicant on Sep 15, 2025 at 1…" at bounding box center [1021, 194] width 412 height 37
click at [1005, 187] on div "7dda8c39507a5da45122b410535b2a0f.pdf" at bounding box center [937, 187] width 195 height 11
click at [461, 86] on div "FS Fallou Sarre Shift Leader - Afternoon / Night - Shifts at 1885 Add a tag App…" at bounding box center [627, 338] width 1254 height 677
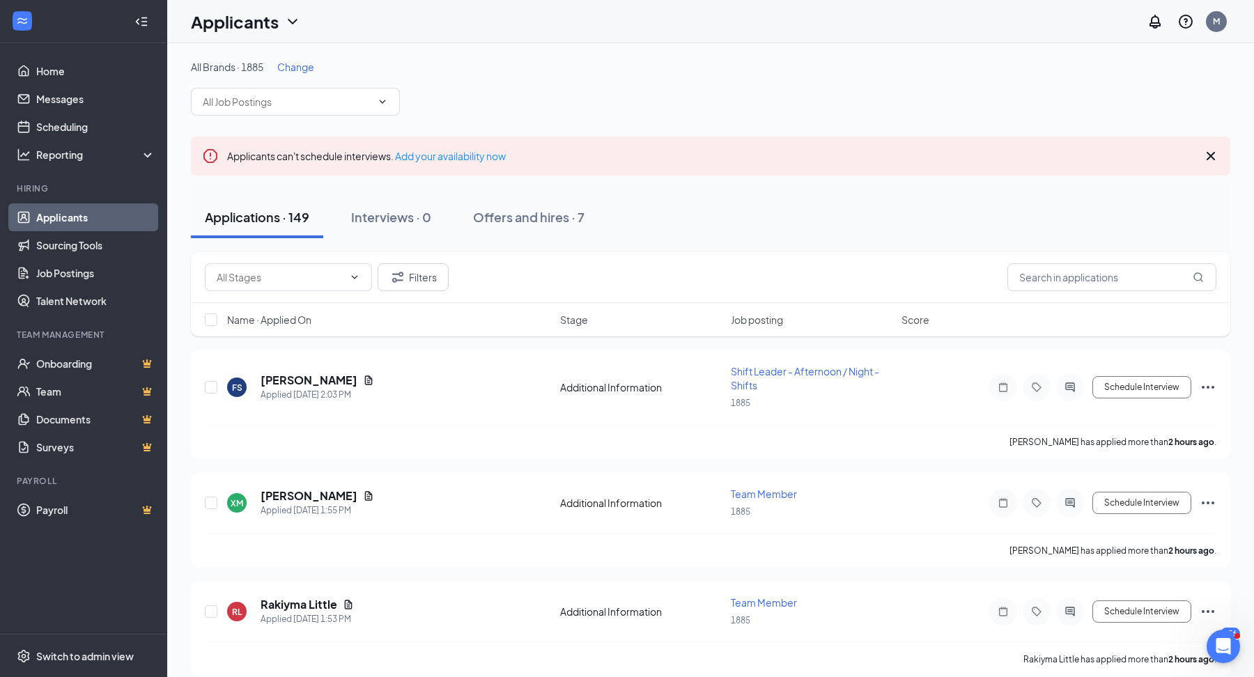
click at [294, 71] on span "Change" at bounding box center [295, 67] width 37 height 13
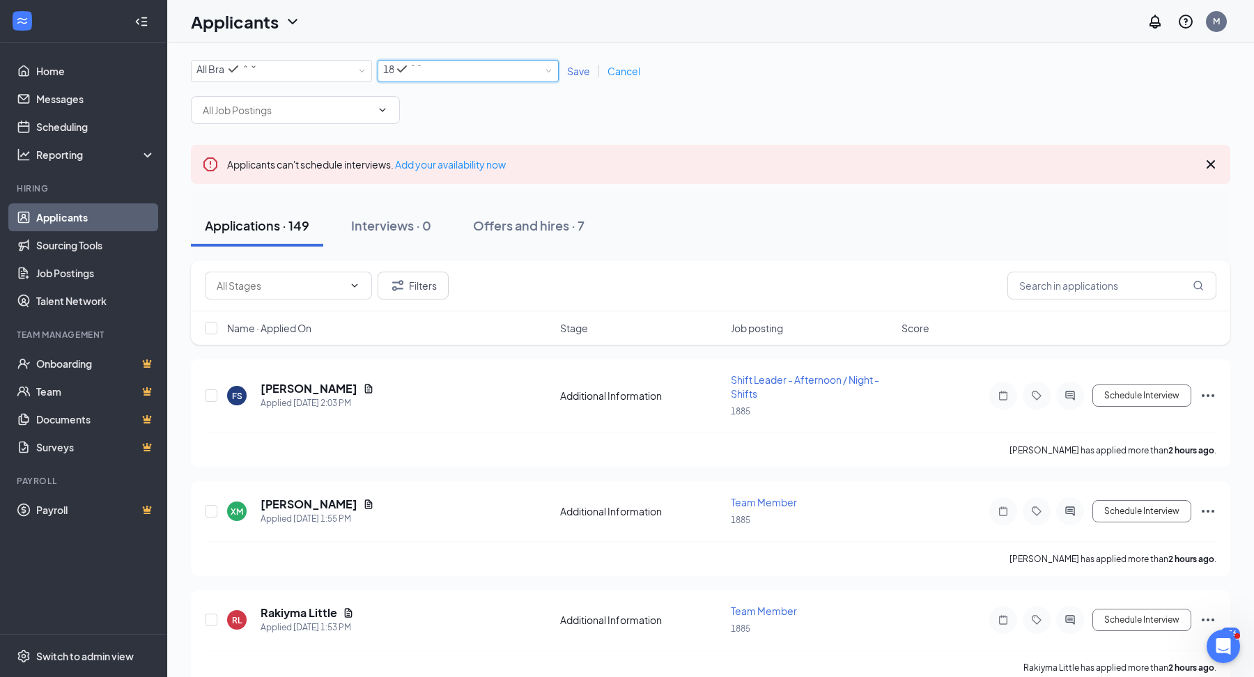
click at [414, 70] on div "1885" at bounding box center [402, 69] width 39 height 17
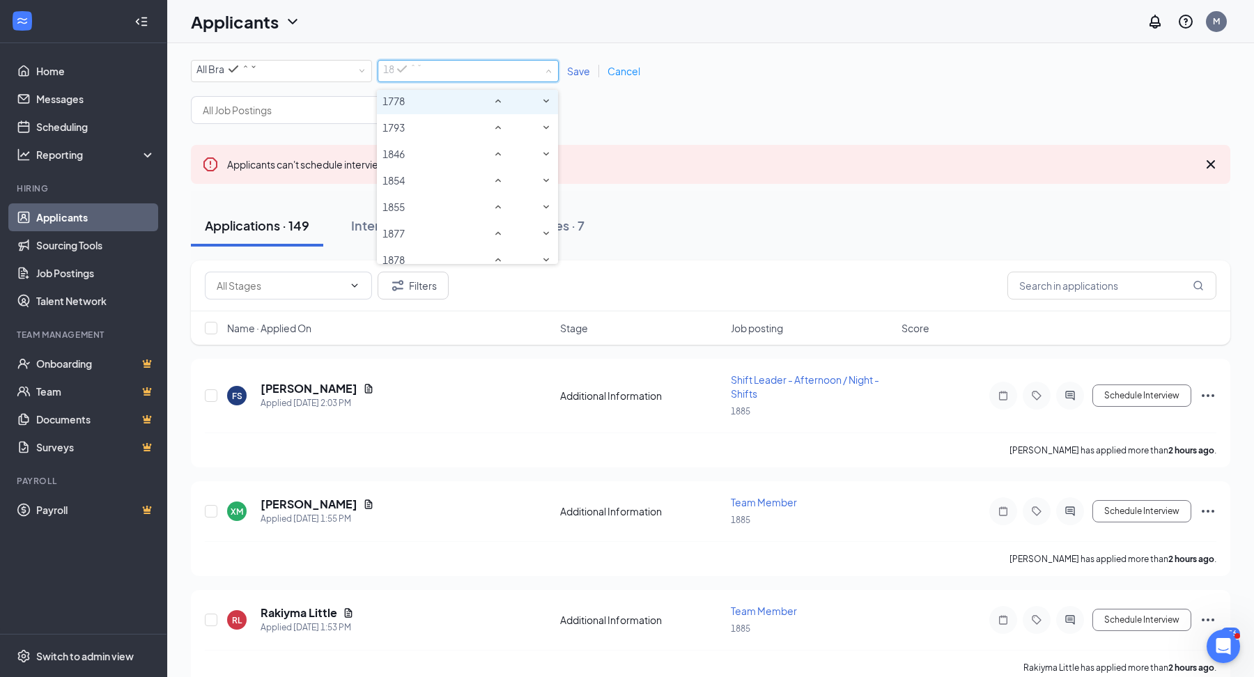
scroll to position [210, 0]
click at [414, 65] on li "1772" at bounding box center [467, 51] width 181 height 26
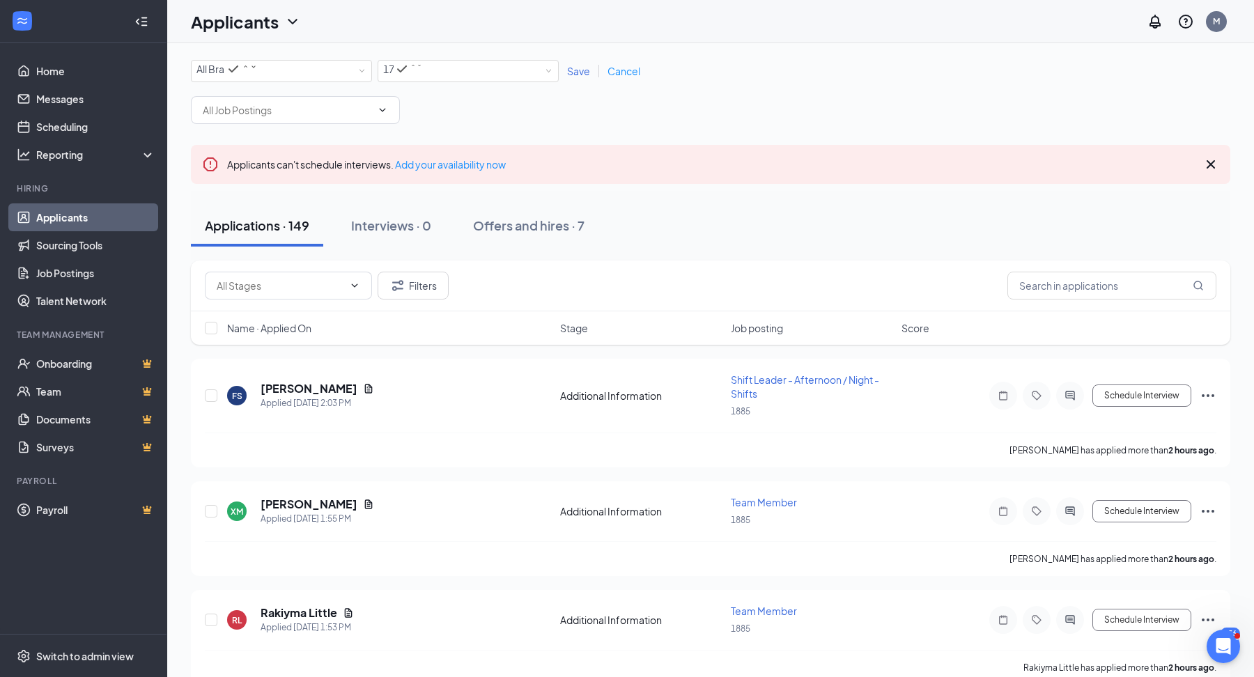
click at [583, 75] on span "Save" at bounding box center [578, 71] width 23 height 13
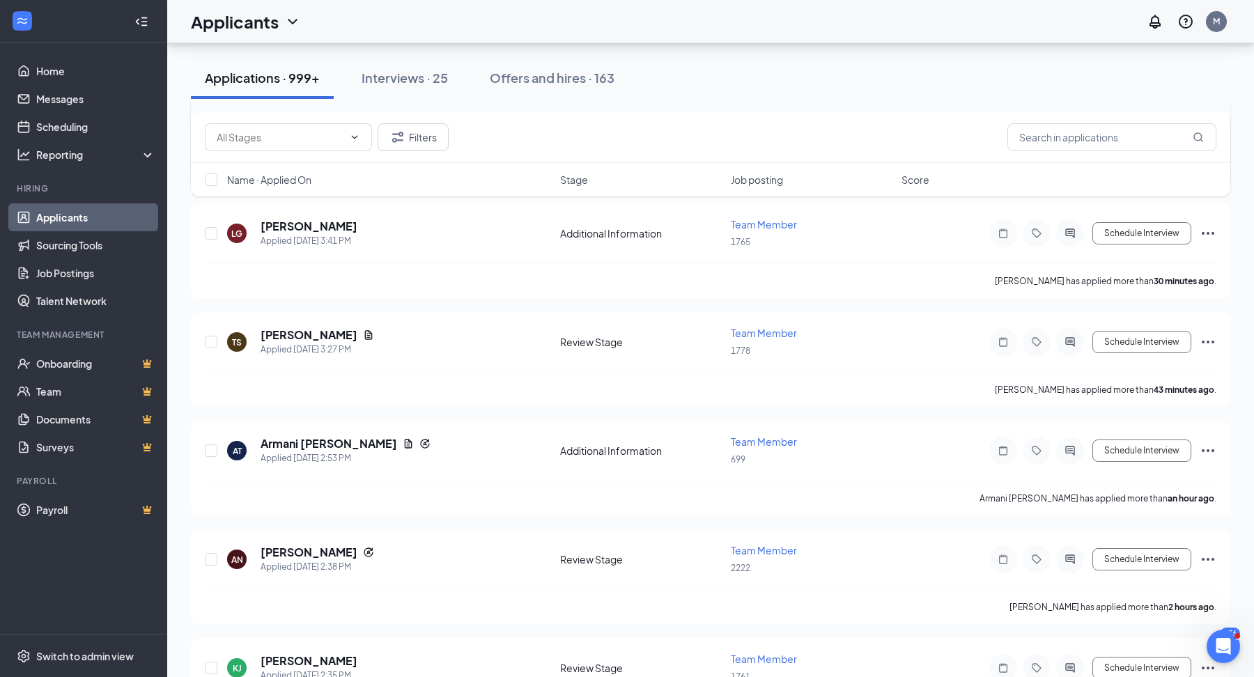
scroll to position [708, 0]
